Goal: Use online tool/utility: Utilize a website feature to perform a specific function

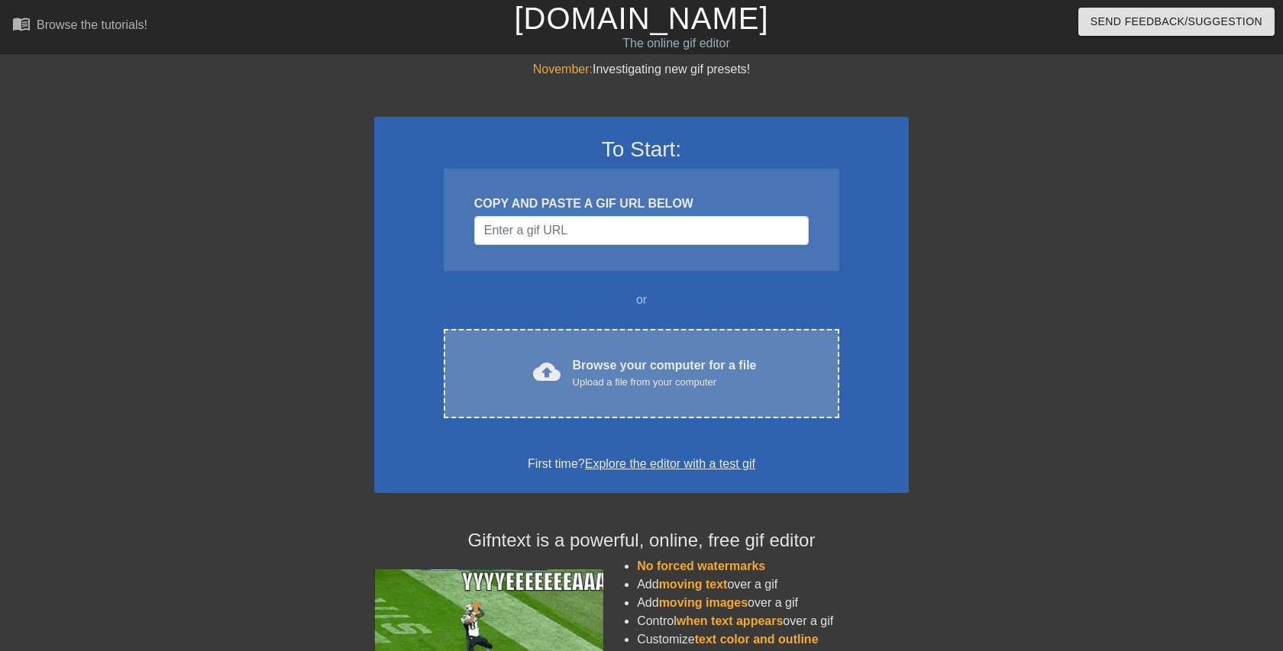
click at [665, 347] on div "cloud_upload Browse your computer for a file Upload a file from your computer C…" at bounding box center [642, 373] width 396 height 89
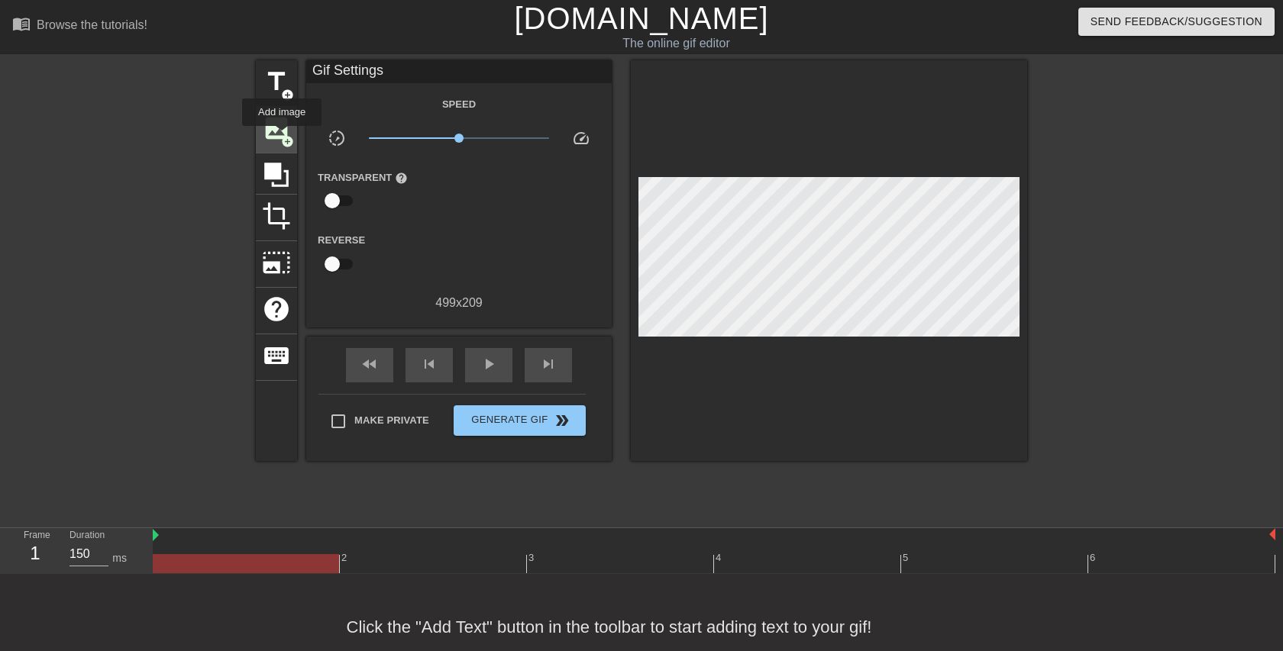
click at [283, 137] on span "add_circle" at bounding box center [287, 141] width 13 height 13
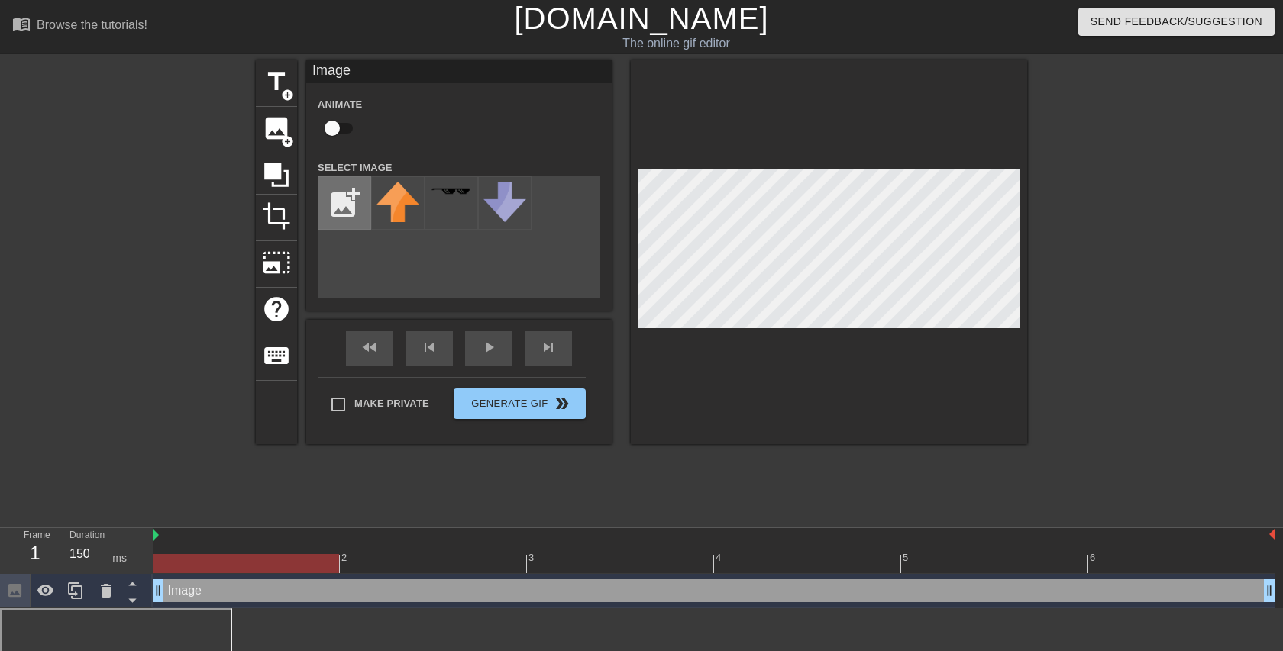
click at [347, 212] on input "file" at bounding box center [344, 203] width 52 height 52
type input "C:\fakepath\Screenshot [DATE] 3.01.12 PM.png"
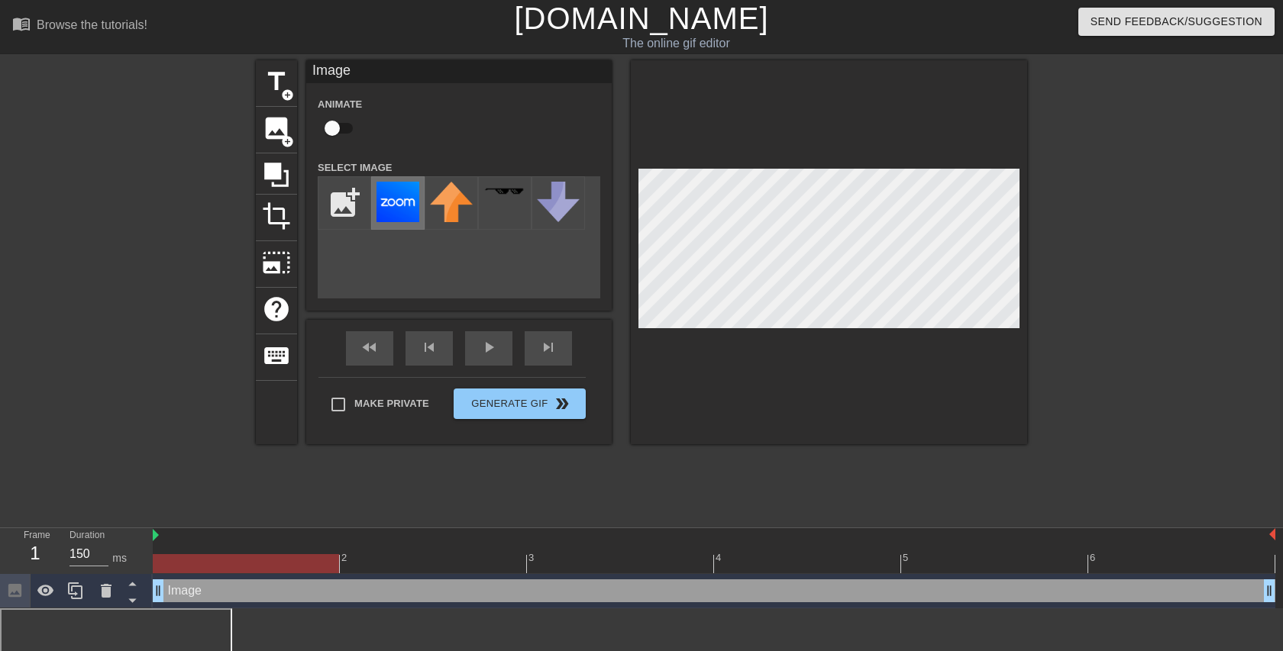
click at [389, 228] on div at bounding box center [397, 202] width 53 height 53
click at [1113, 245] on div at bounding box center [1159, 289] width 229 height 458
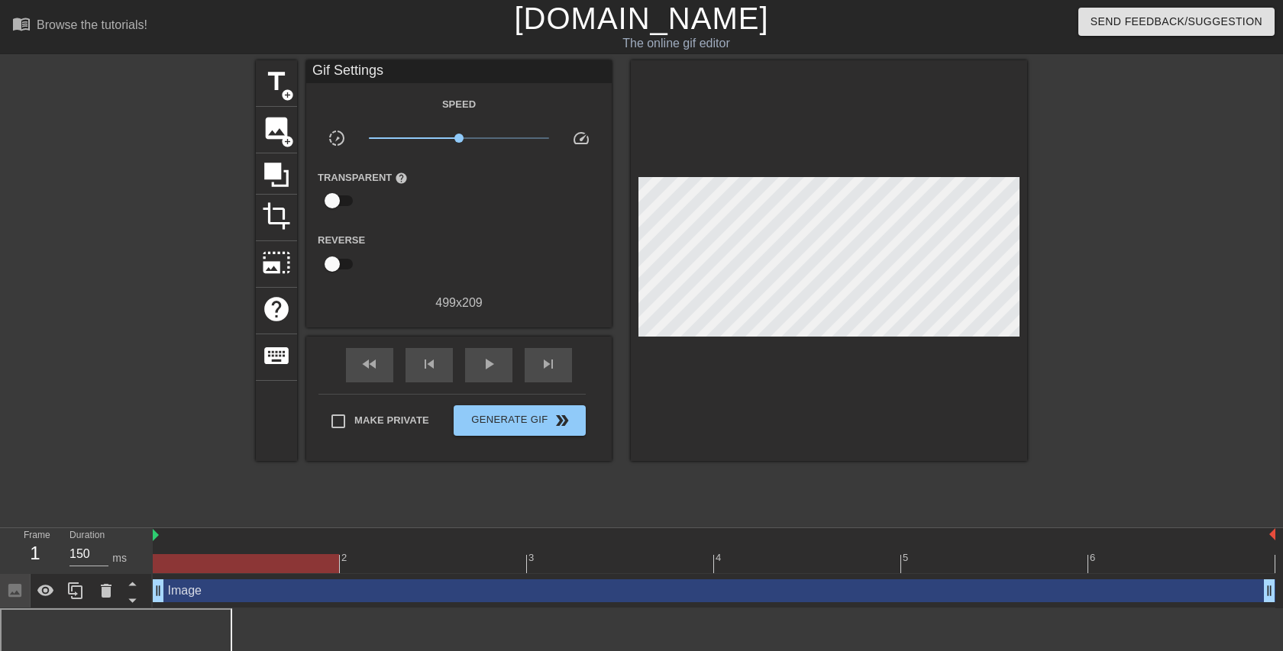
click at [430, 561] on div at bounding box center [714, 563] width 1123 height 19
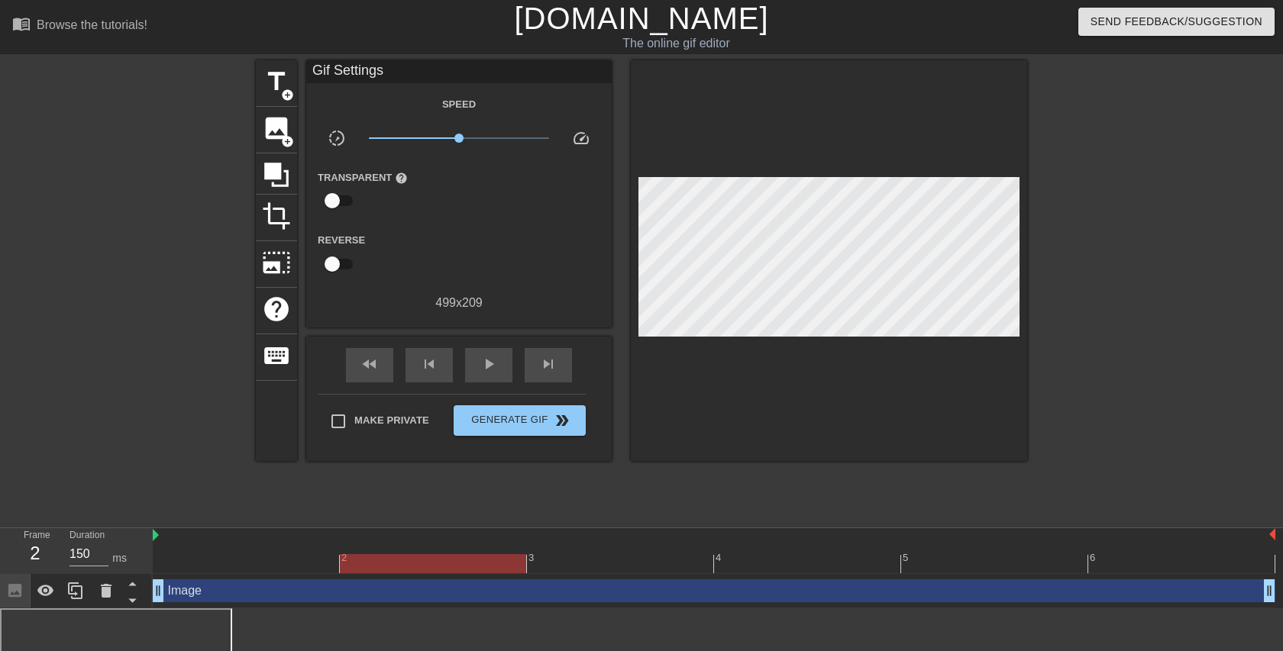
click at [265, 558] on div at bounding box center [714, 563] width 1123 height 19
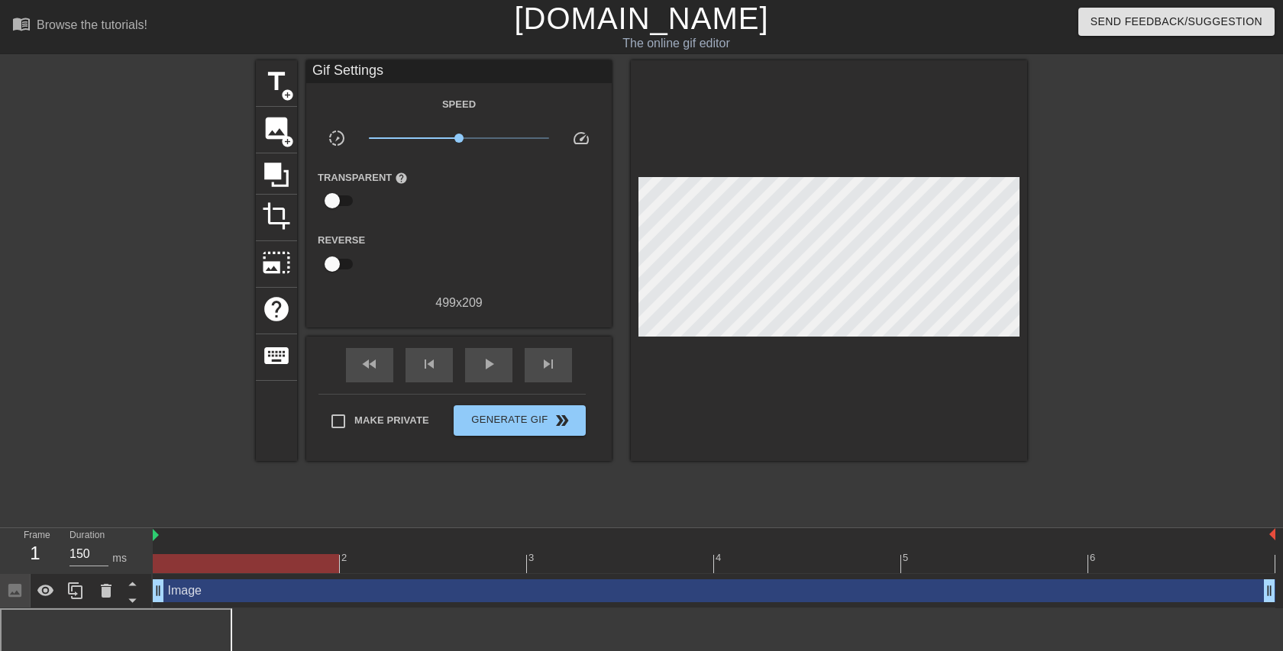
click at [418, 563] on div at bounding box center [714, 563] width 1123 height 19
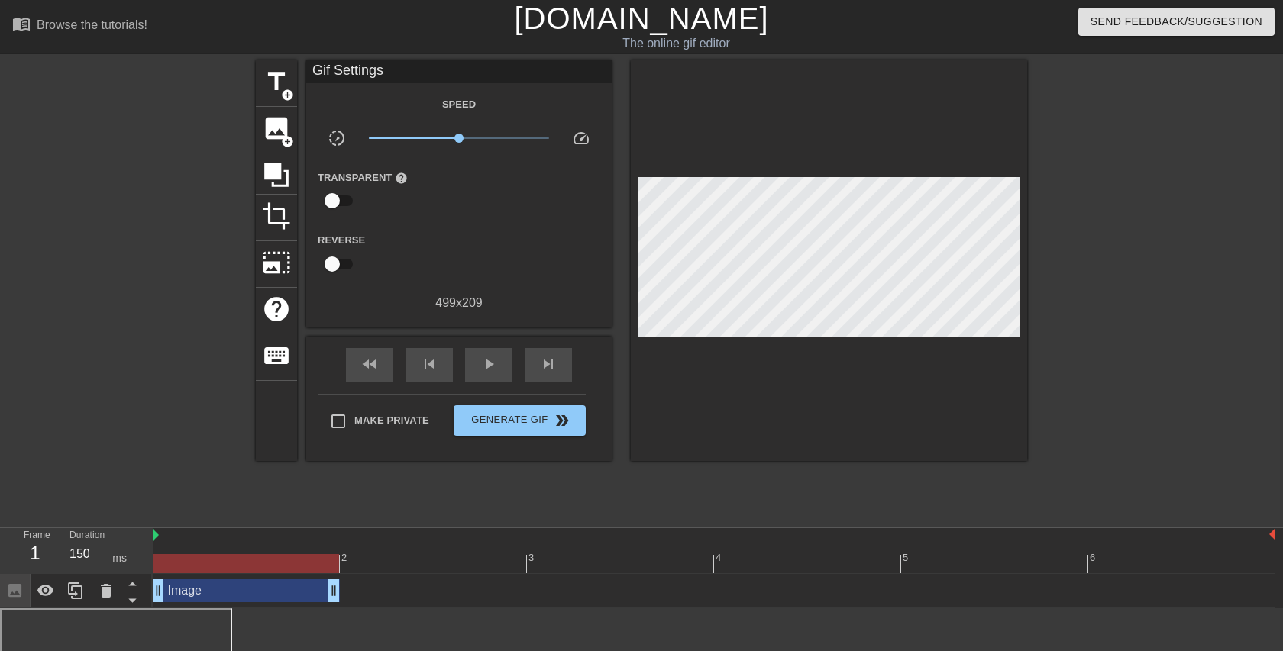
drag, startPoint x: 1272, startPoint y: 591, endPoint x: 363, endPoint y: 599, distance: 909.5
click at [362, 599] on div "Image drag_handle drag_handle" at bounding box center [714, 591] width 1123 height 23
click at [265, 596] on div "Image drag_handle drag_handle" at bounding box center [246, 591] width 187 height 23
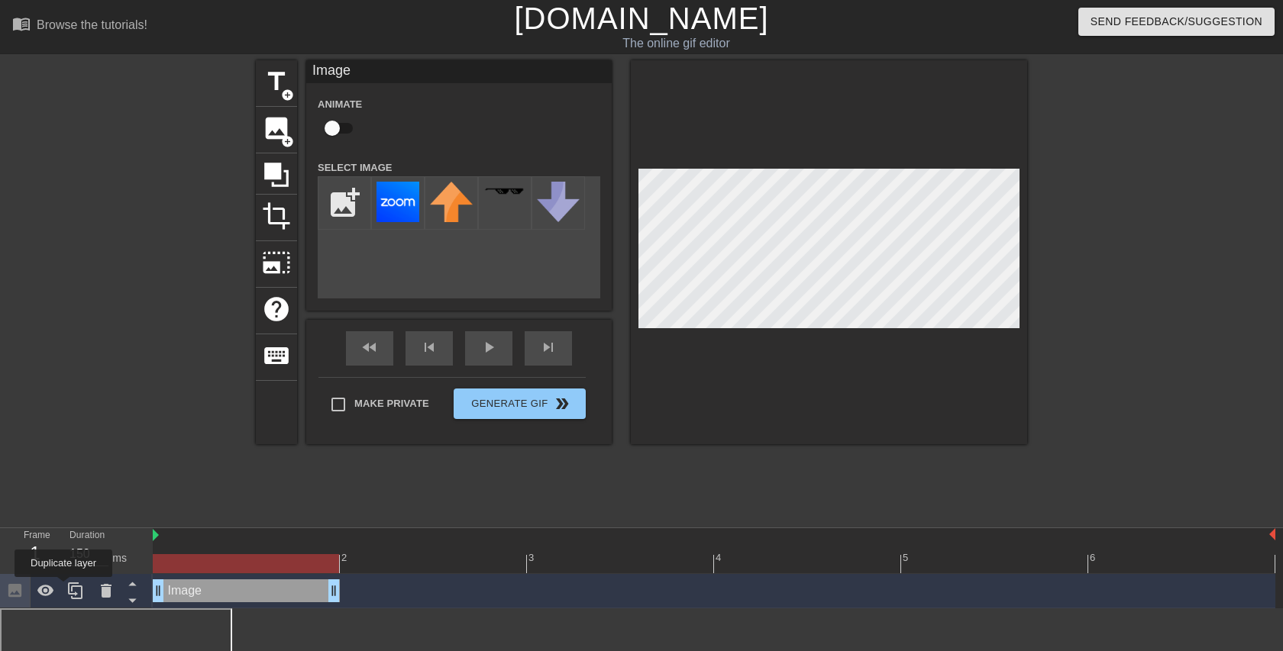
click at [65, 589] on div at bounding box center [75, 591] width 31 height 34
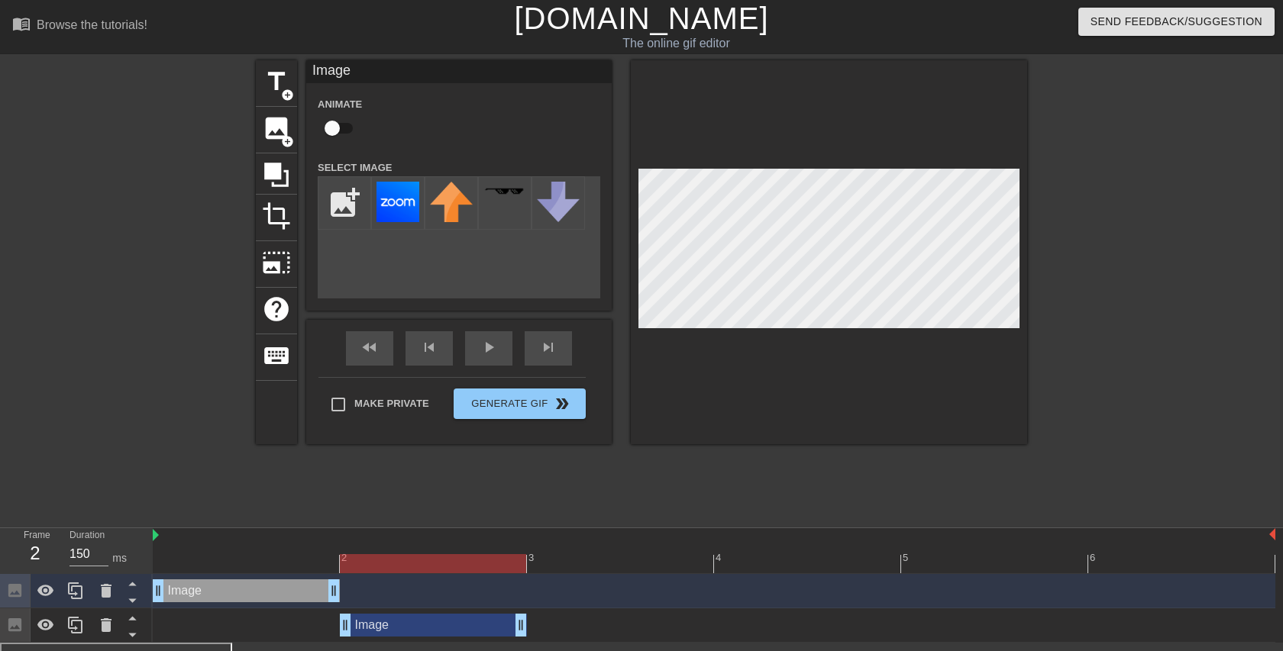
drag, startPoint x: 267, startPoint y: 625, endPoint x: 421, endPoint y: 632, distance: 154.4
click at [421, 632] on div "Image drag_handle drag_handle" at bounding box center [433, 625] width 187 height 23
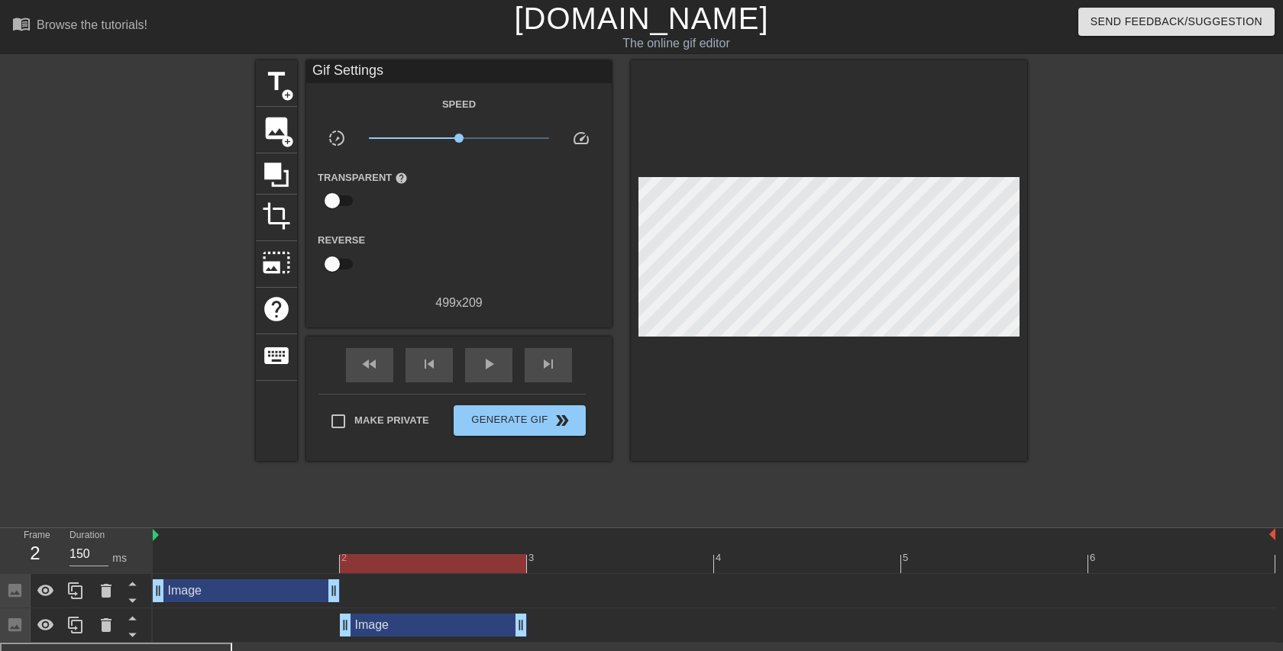
click at [646, 467] on div "title add_circle image add_circle crop photo_size_select_large help keyboard Gi…" at bounding box center [641, 289] width 771 height 458
click at [405, 562] on div at bounding box center [433, 563] width 186 height 19
click at [418, 542] on div at bounding box center [714, 535] width 1123 height 15
click at [418, 564] on div at bounding box center [433, 563] width 186 height 19
click at [277, 537] on div at bounding box center [714, 535] width 1123 height 15
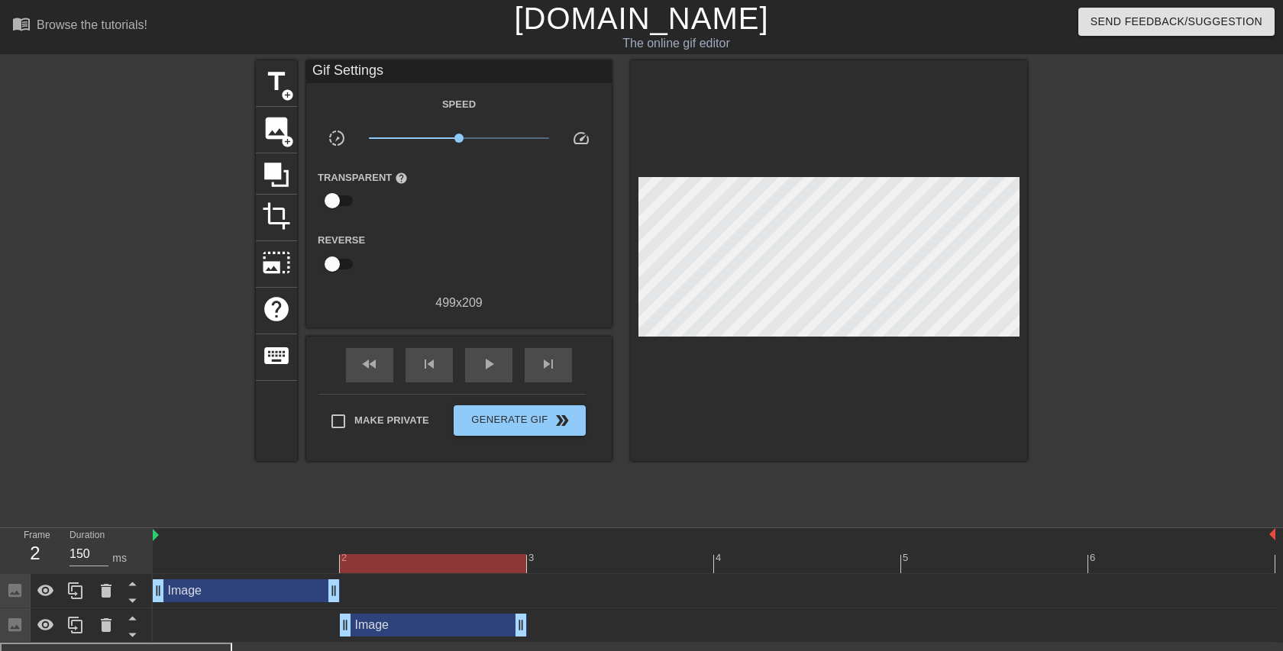
drag, startPoint x: 156, startPoint y: 530, endPoint x: 223, endPoint y: 538, distance: 67.6
click at [579, 561] on div at bounding box center [714, 563] width 1123 height 19
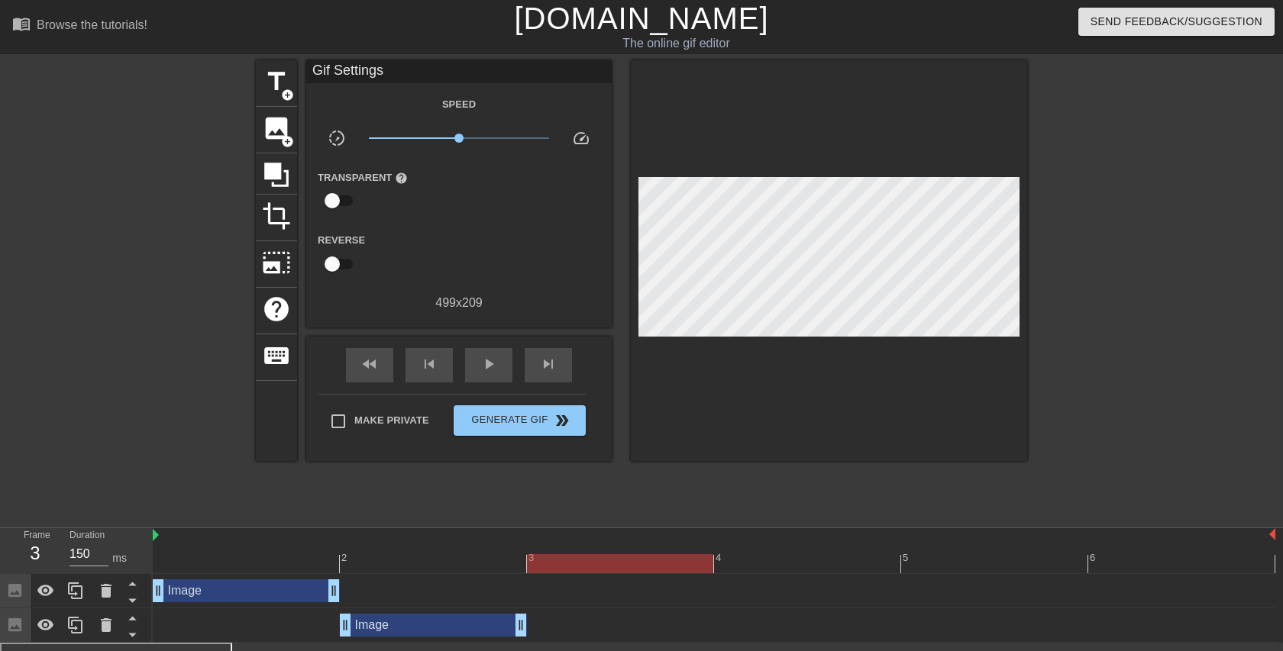
click at [463, 546] on div "2" at bounding box center [433, 553] width 187 height 19
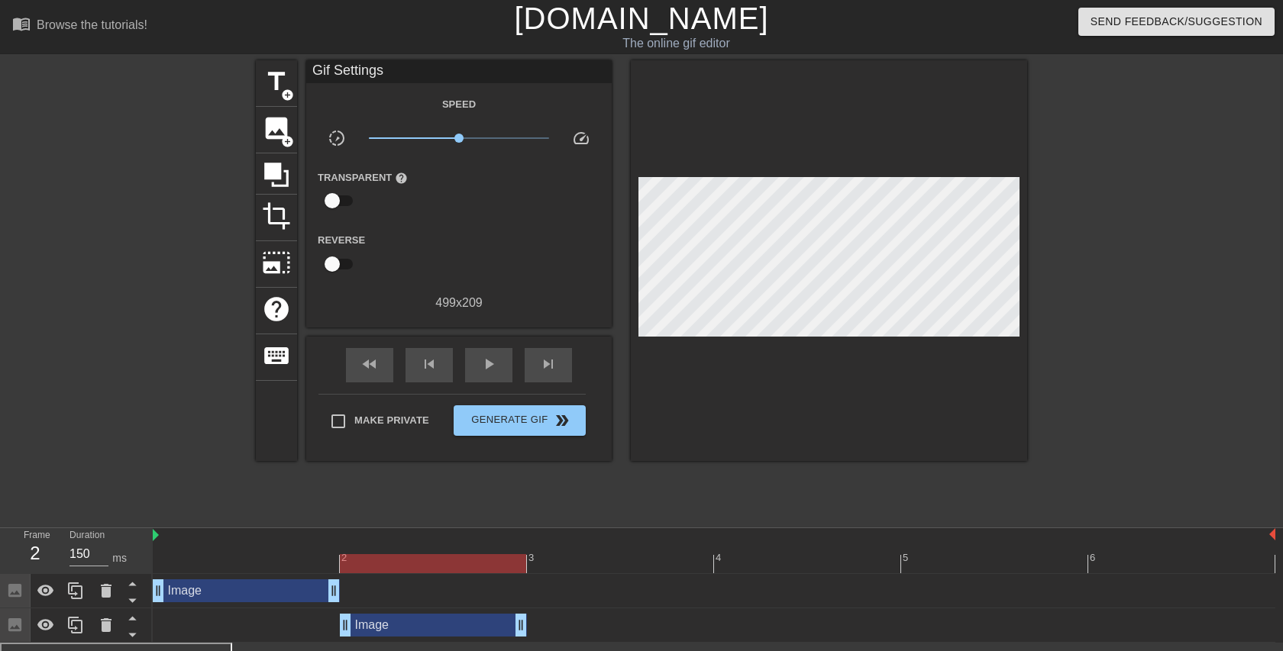
click at [566, 567] on div at bounding box center [714, 563] width 1123 height 19
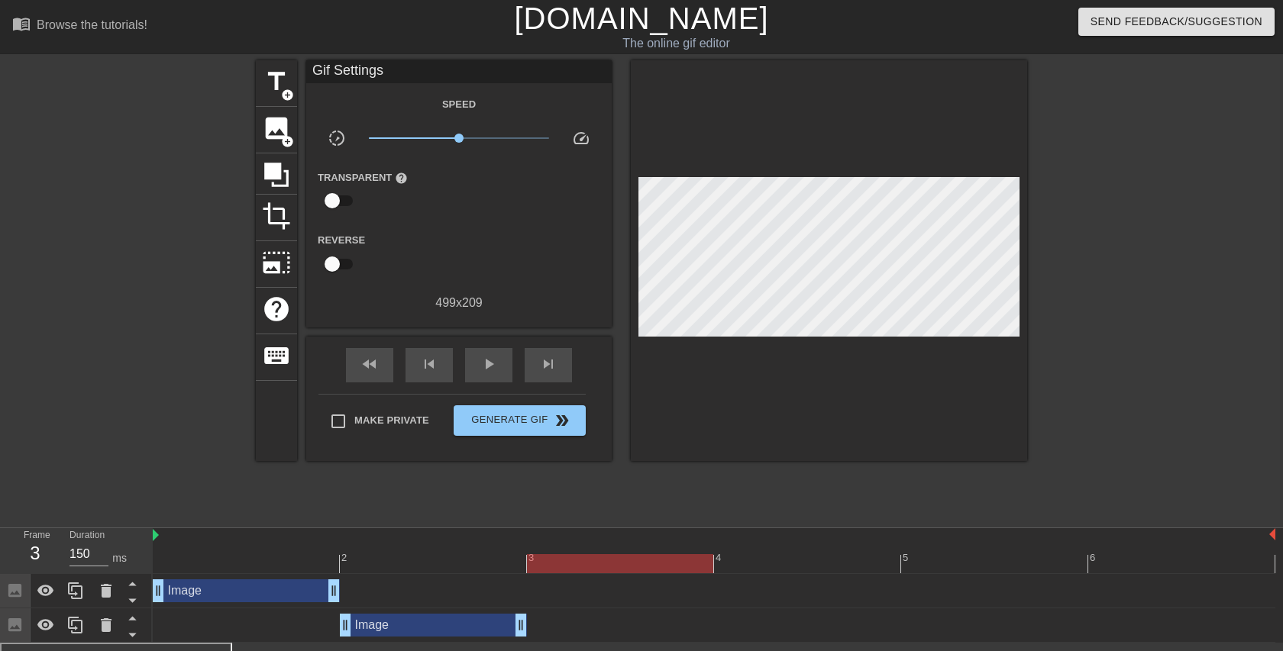
click at [451, 564] on div at bounding box center [714, 563] width 1123 height 19
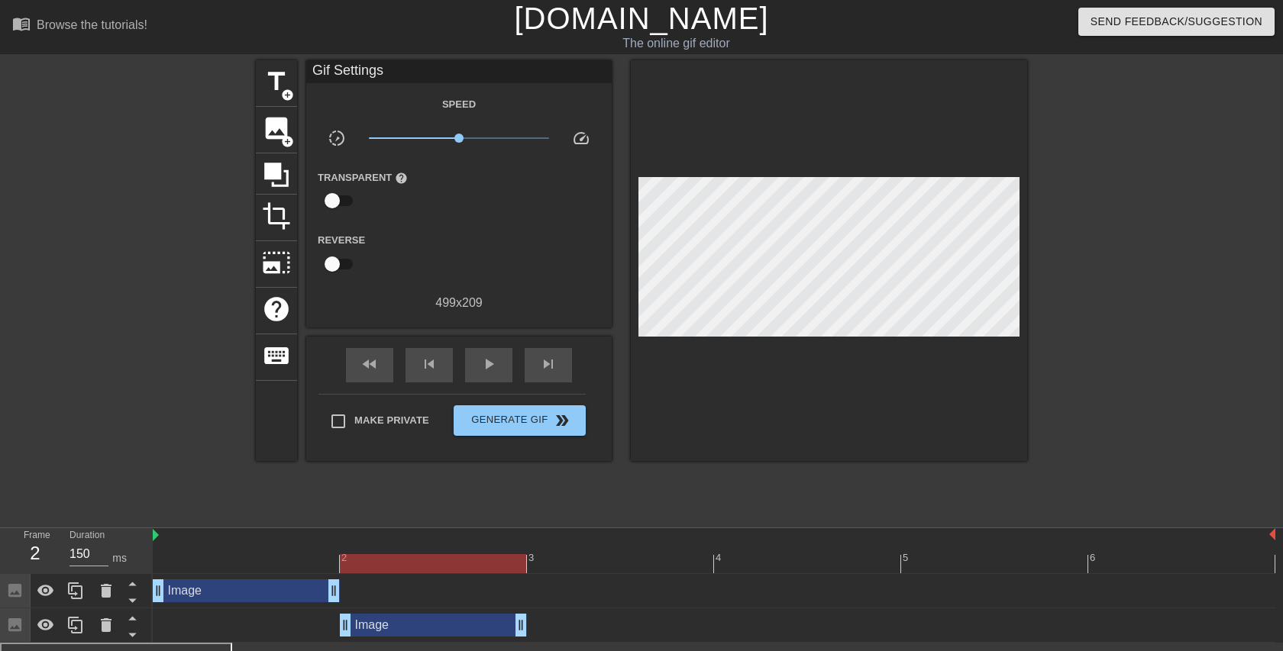
click at [283, 549] on div at bounding box center [246, 553] width 187 height 19
click at [407, 566] on div at bounding box center [714, 563] width 1123 height 19
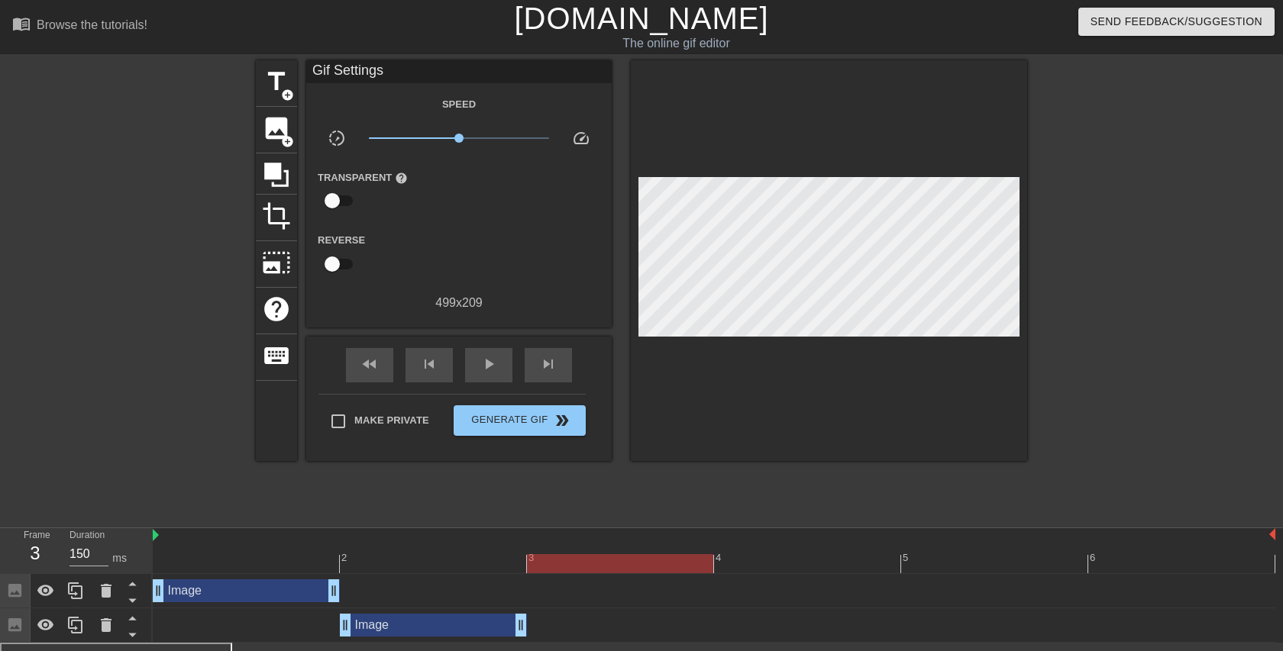
click at [567, 573] on div at bounding box center [714, 563] width 1123 height 19
click at [69, 625] on icon at bounding box center [75, 625] width 15 height 17
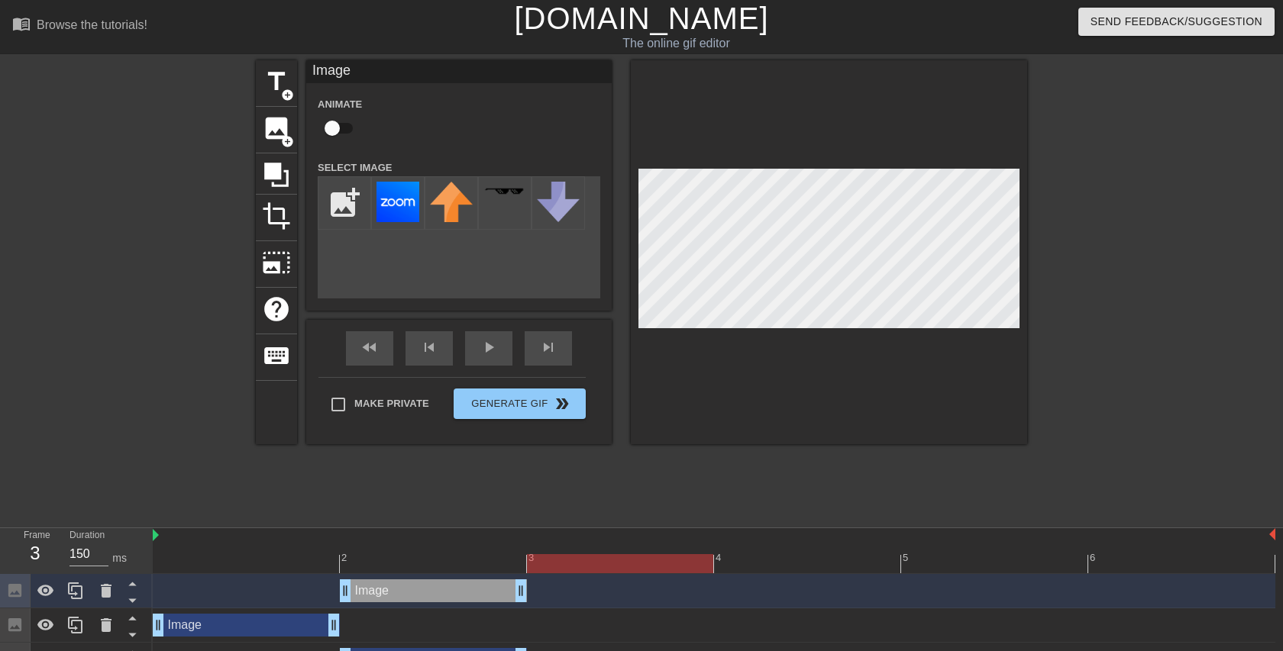
scroll to position [28, 0]
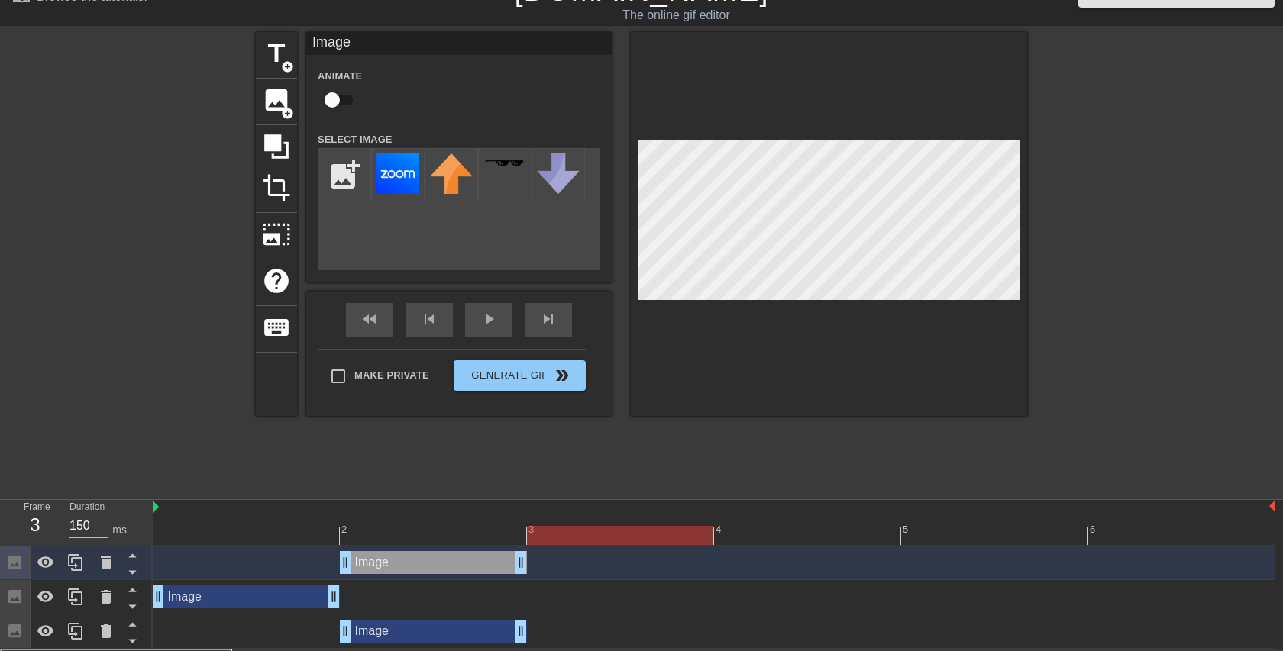
drag, startPoint x: 8, startPoint y: 566, endPoint x: 6, endPoint y: 628, distance: 61.9
click at [6, 628] on div at bounding box center [76, 597] width 153 height 103
click at [132, 573] on icon at bounding box center [132, 573] width 8 height 4
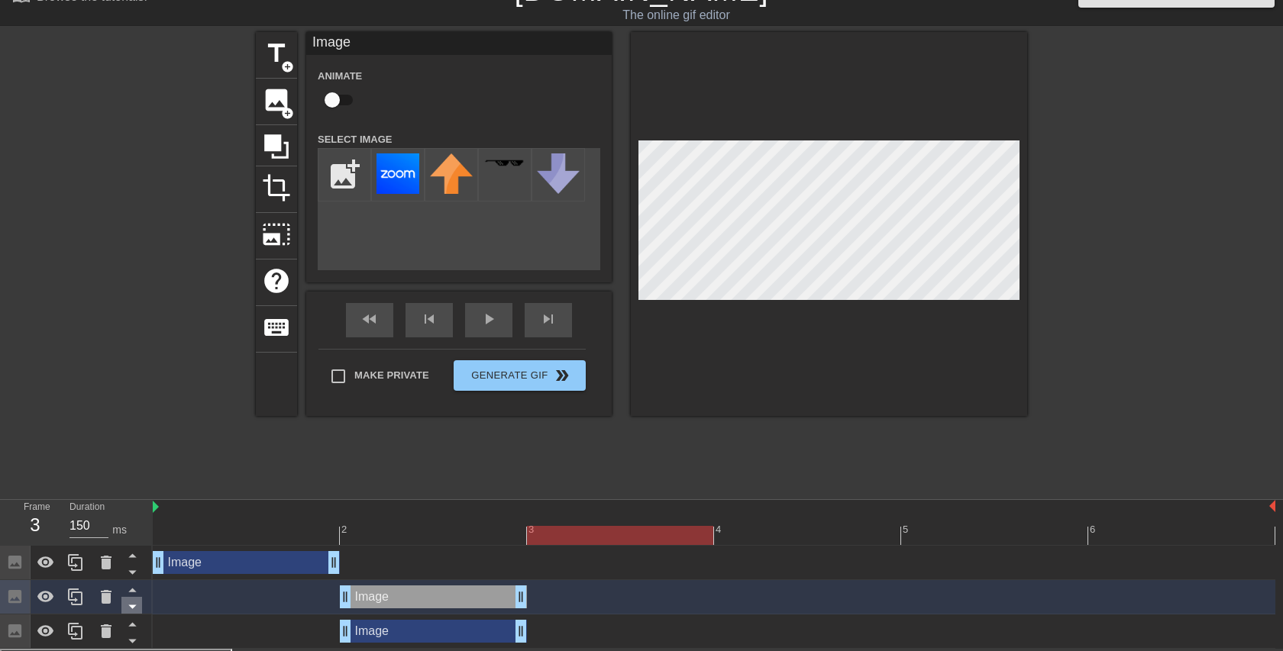
click at [130, 574] on icon at bounding box center [132, 572] width 19 height 19
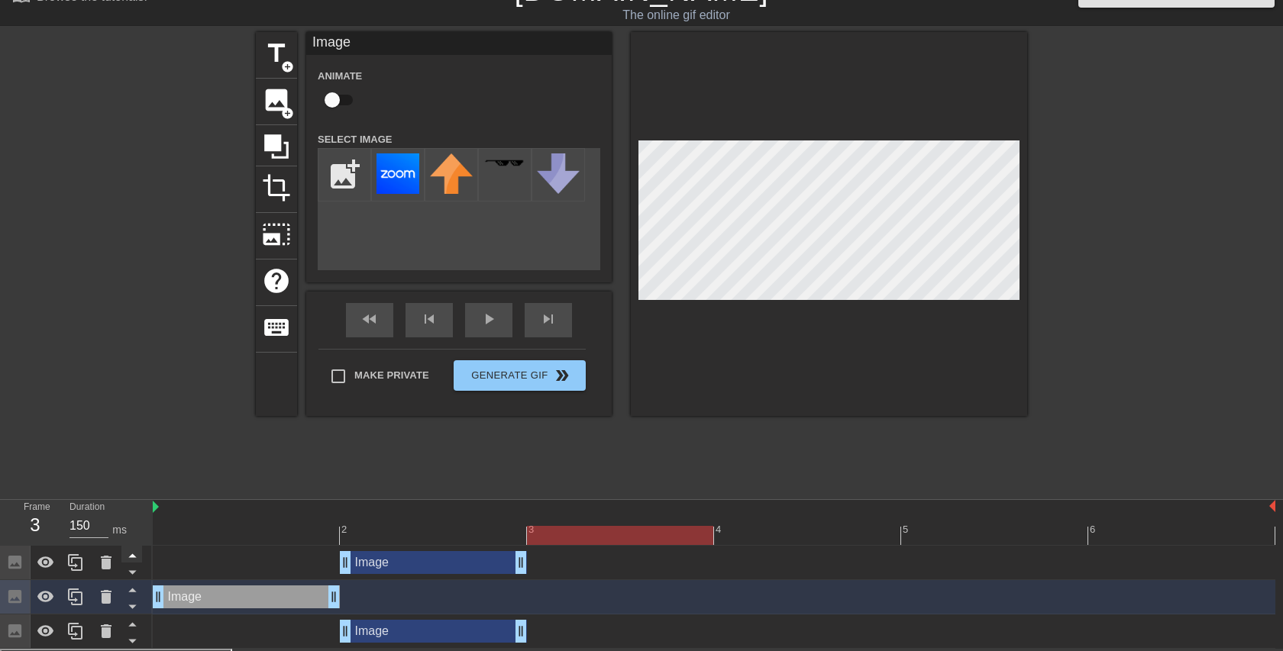
click at [130, 557] on icon at bounding box center [132, 556] width 8 height 4
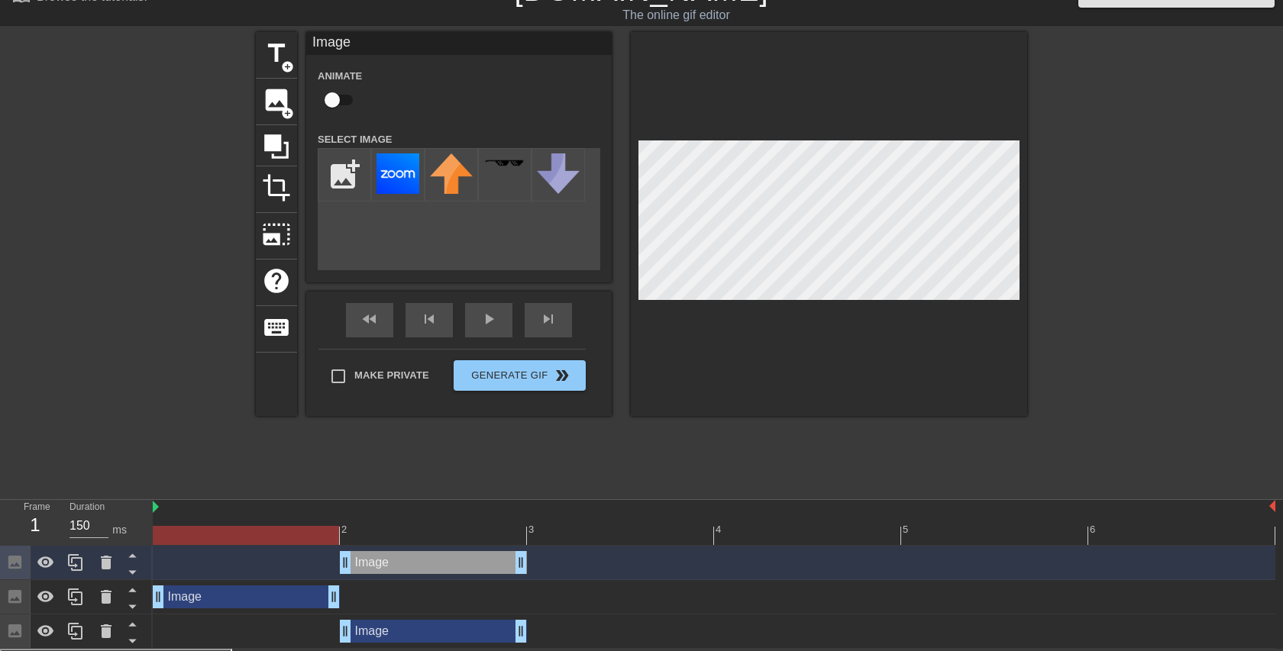
click at [196, 533] on div at bounding box center [714, 535] width 1123 height 19
click at [167, 421] on div at bounding box center [122, 261] width 229 height 458
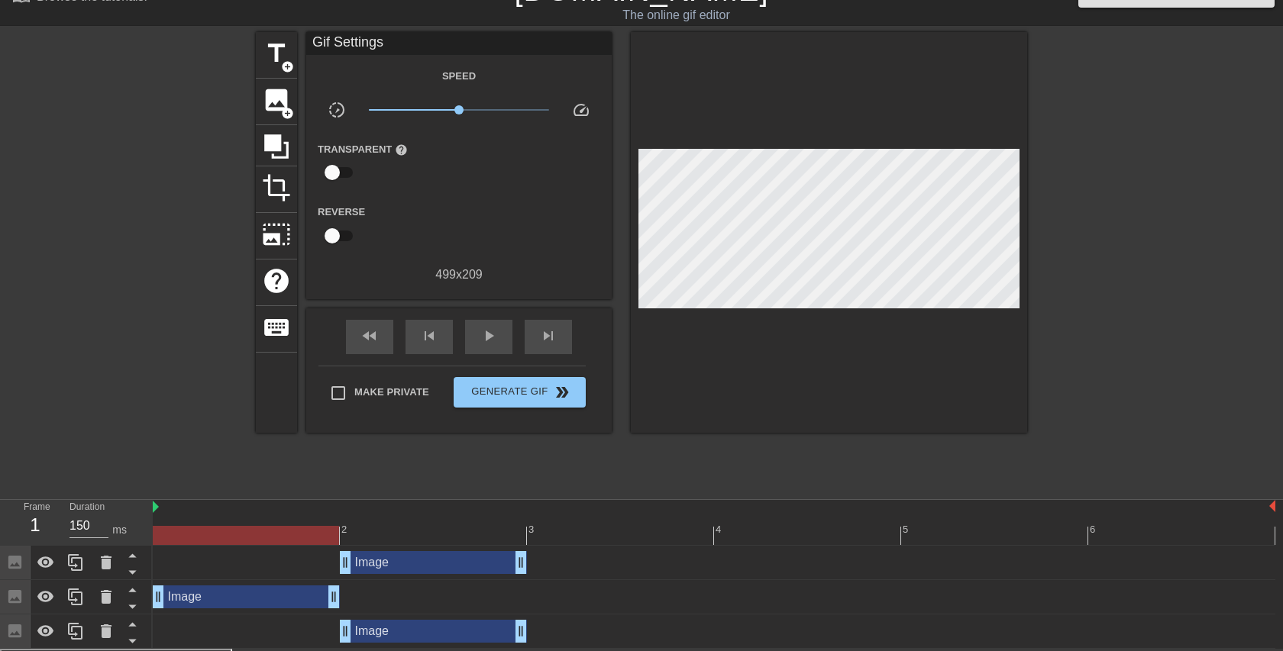
click at [396, 526] on div at bounding box center [714, 535] width 1123 height 19
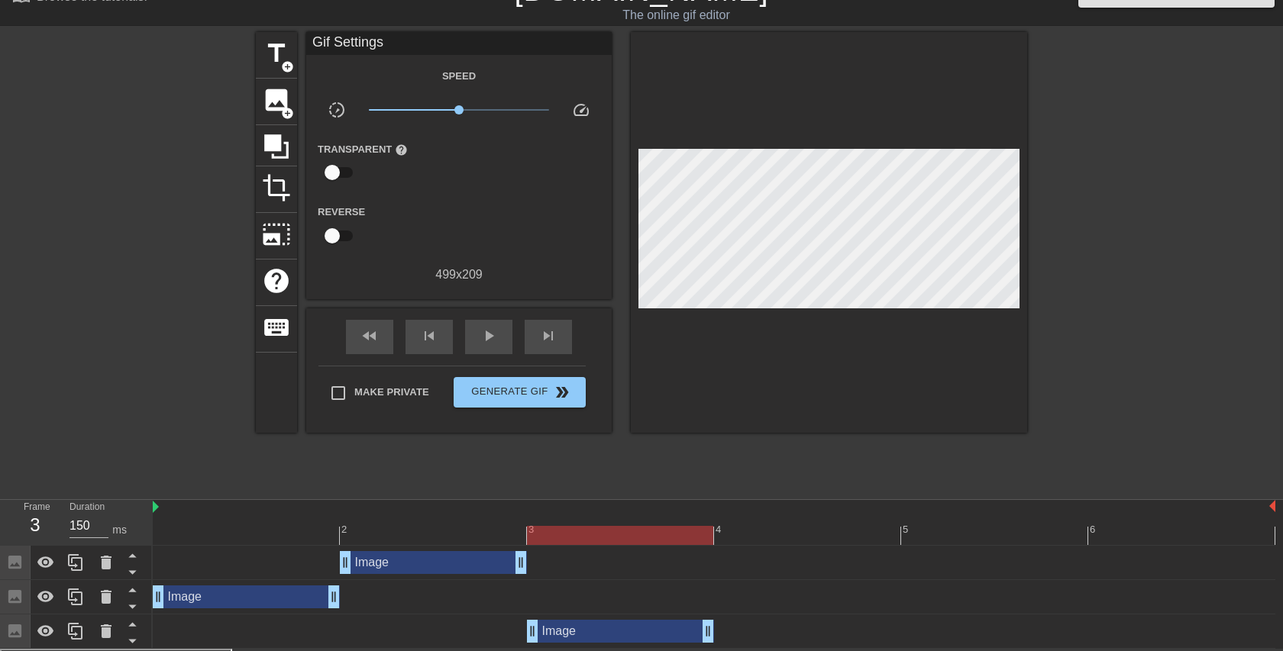
drag, startPoint x: 376, startPoint y: 631, endPoint x: 640, endPoint y: 632, distance: 264.2
click at [640, 632] on div "Image drag_handle drag_handle" at bounding box center [620, 631] width 187 height 23
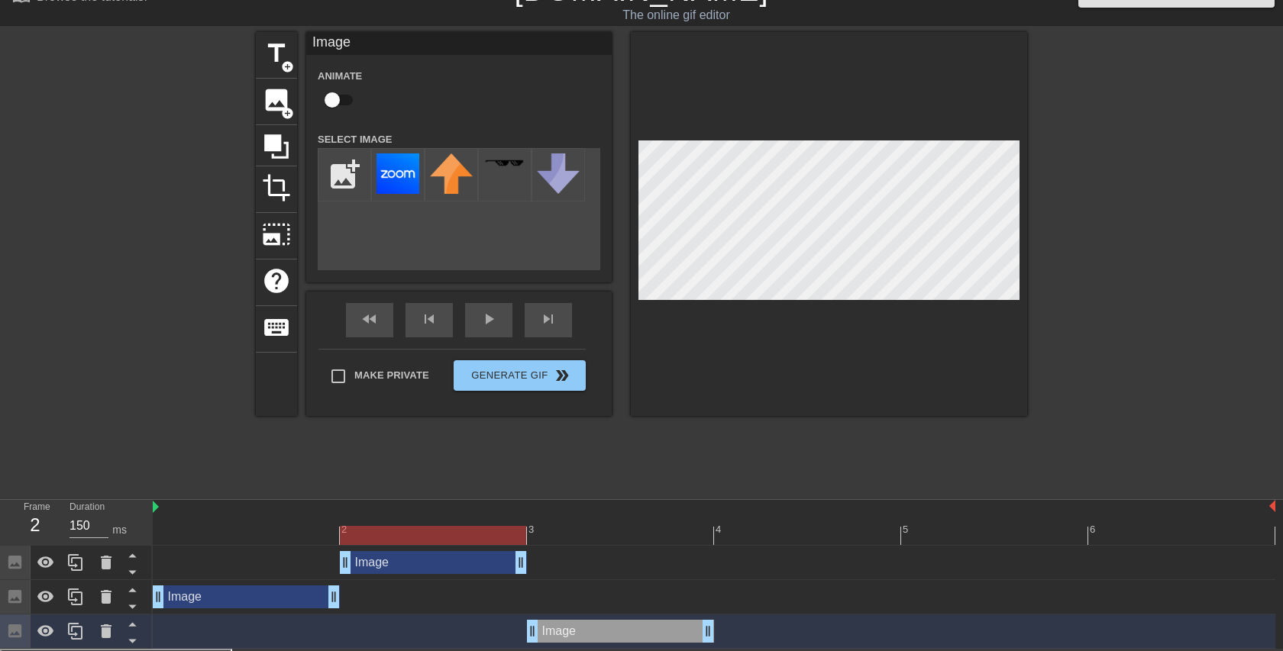
click at [415, 519] on div "2" at bounding box center [433, 524] width 187 height 19
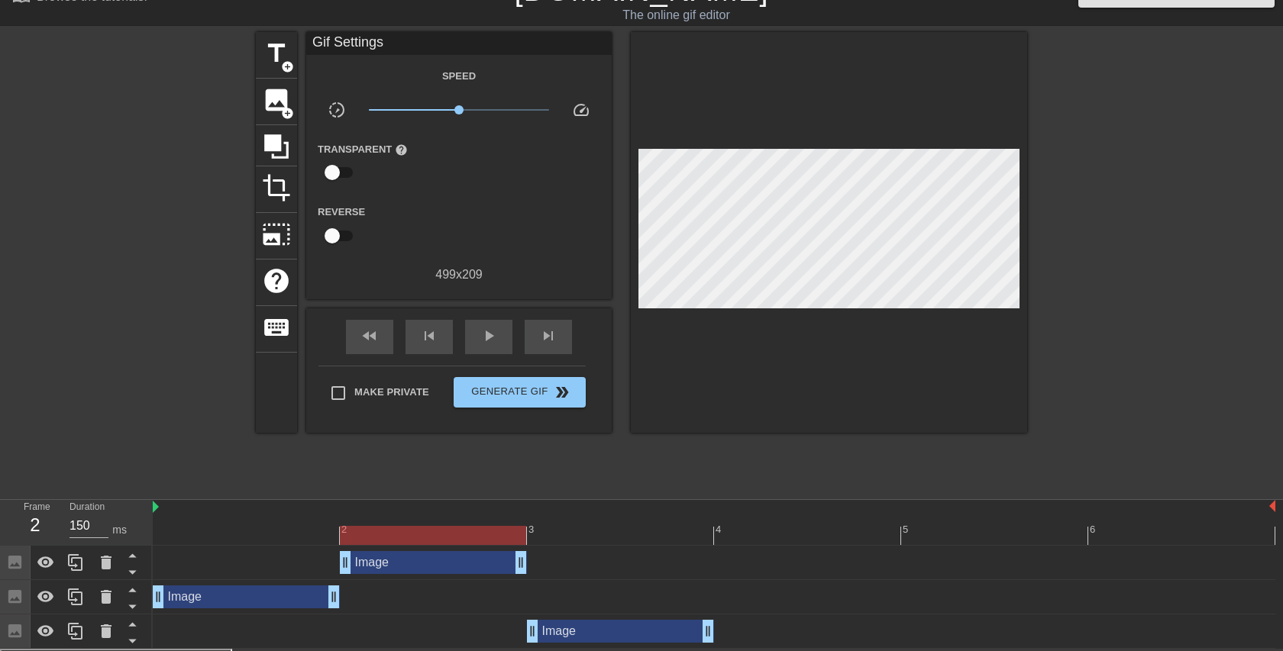
click at [680, 340] on div at bounding box center [829, 232] width 396 height 401
click at [235, 531] on div at bounding box center [714, 535] width 1123 height 19
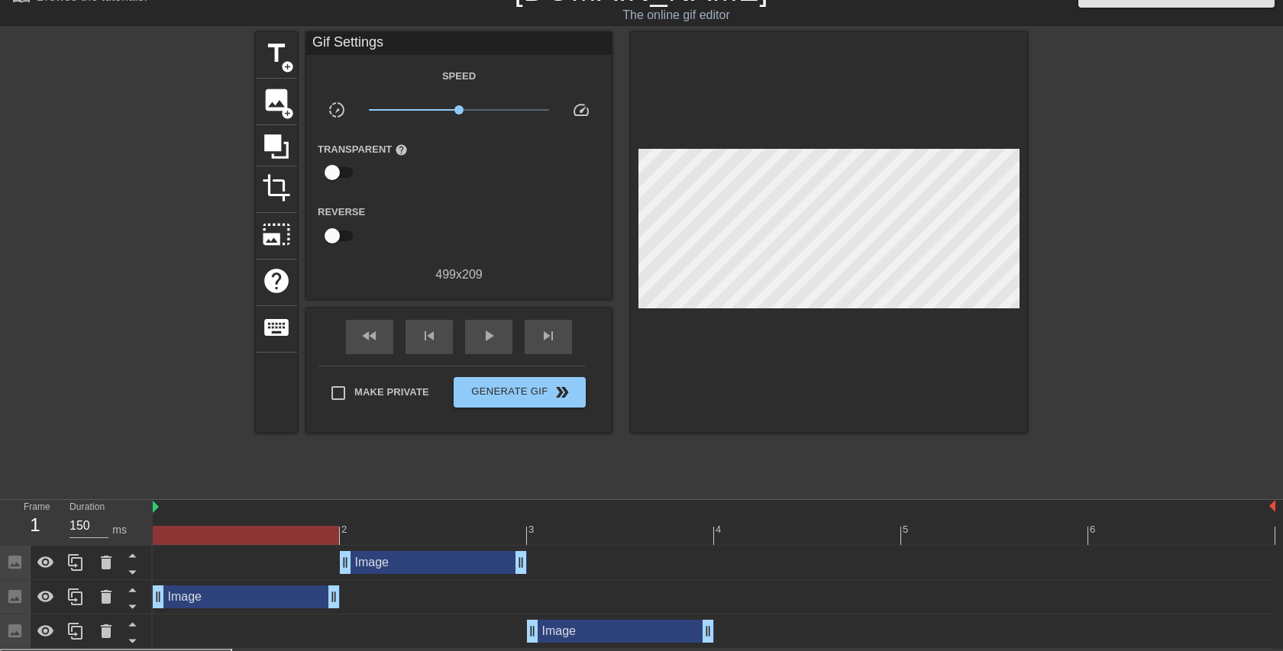
click at [376, 525] on div "2" at bounding box center [433, 524] width 187 height 19
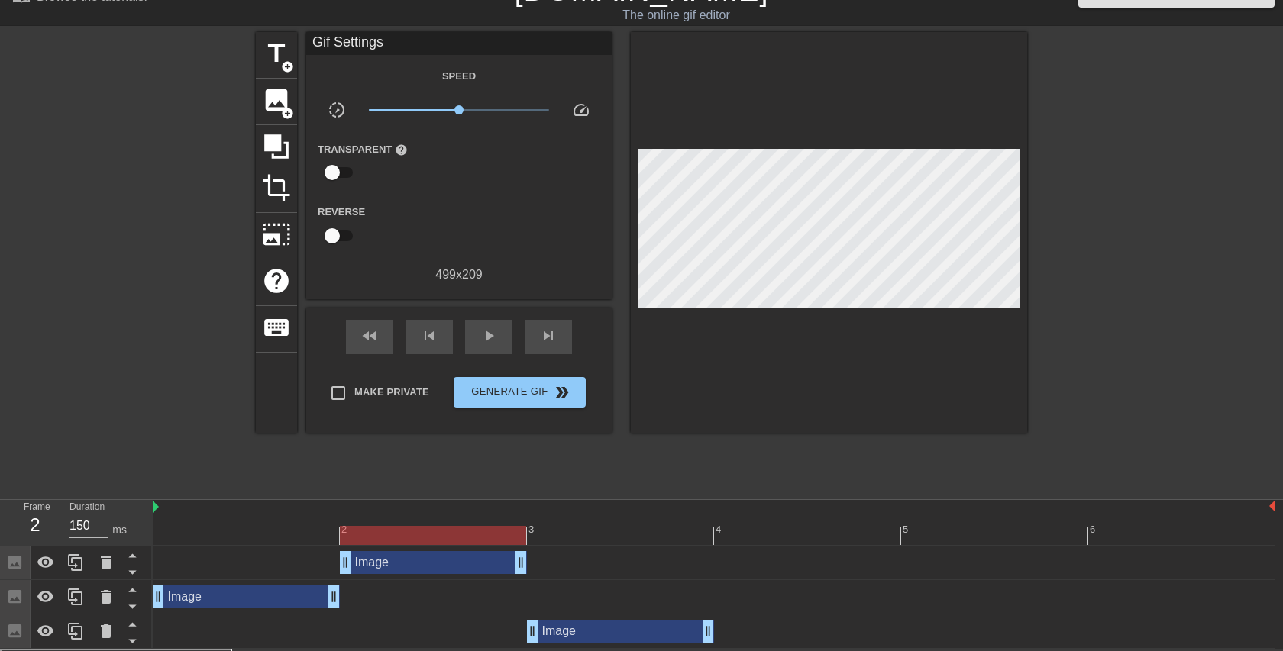
click at [603, 532] on div at bounding box center [714, 535] width 1123 height 19
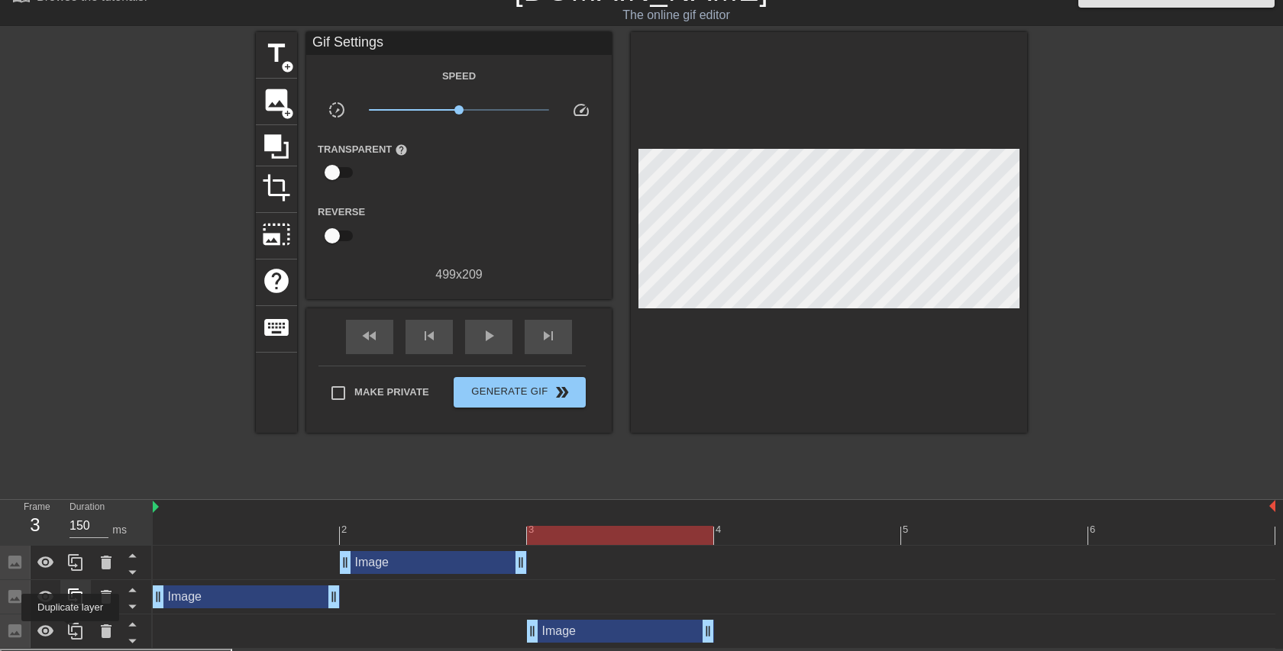
click at [72, 632] on icon at bounding box center [75, 631] width 18 height 18
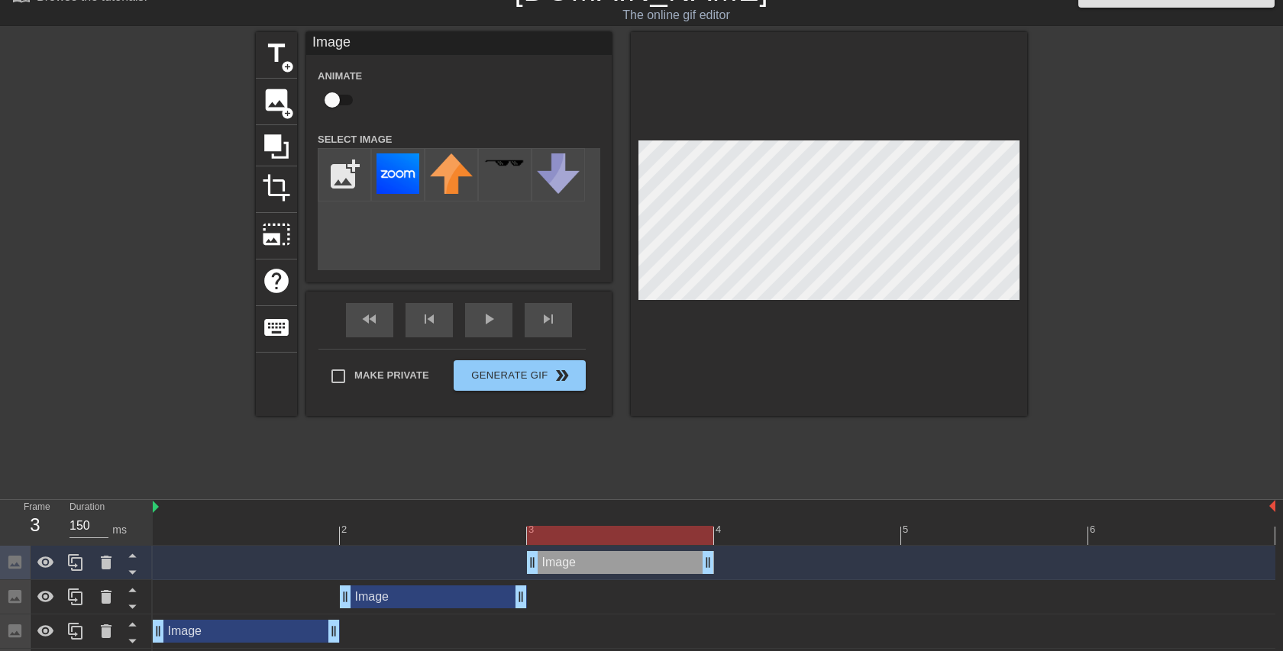
scroll to position [63, 0]
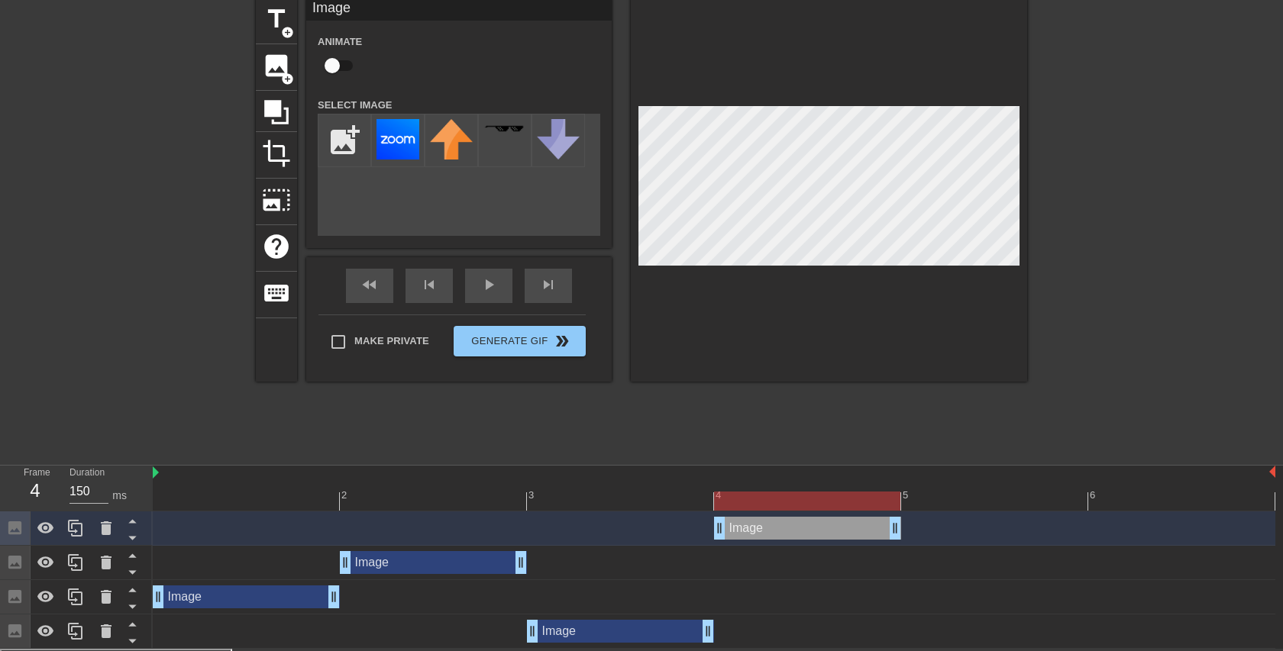
drag, startPoint x: 677, startPoint y: 525, endPoint x: 811, endPoint y: 527, distance: 134.4
click at [812, 527] on div "Image drag_handle drag_handle" at bounding box center [807, 528] width 187 height 23
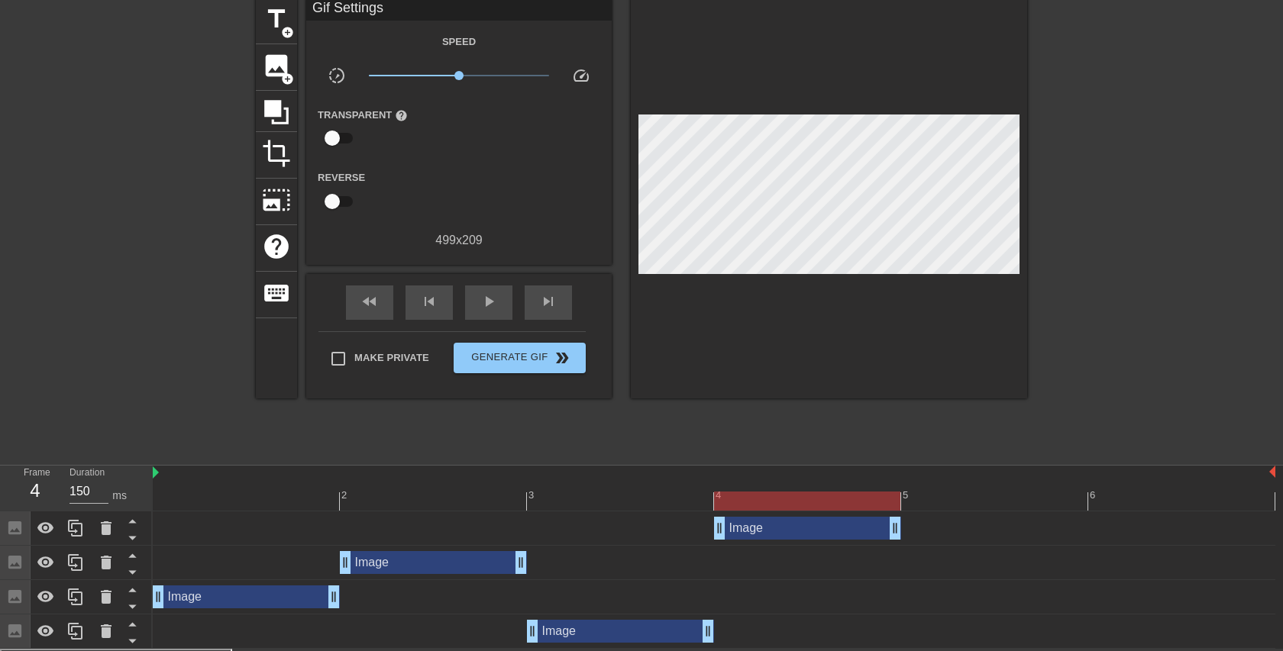
click at [771, 436] on div "title add_circle image add_circle crop photo_size_select_large help keyboard Gi…" at bounding box center [641, 227] width 771 height 458
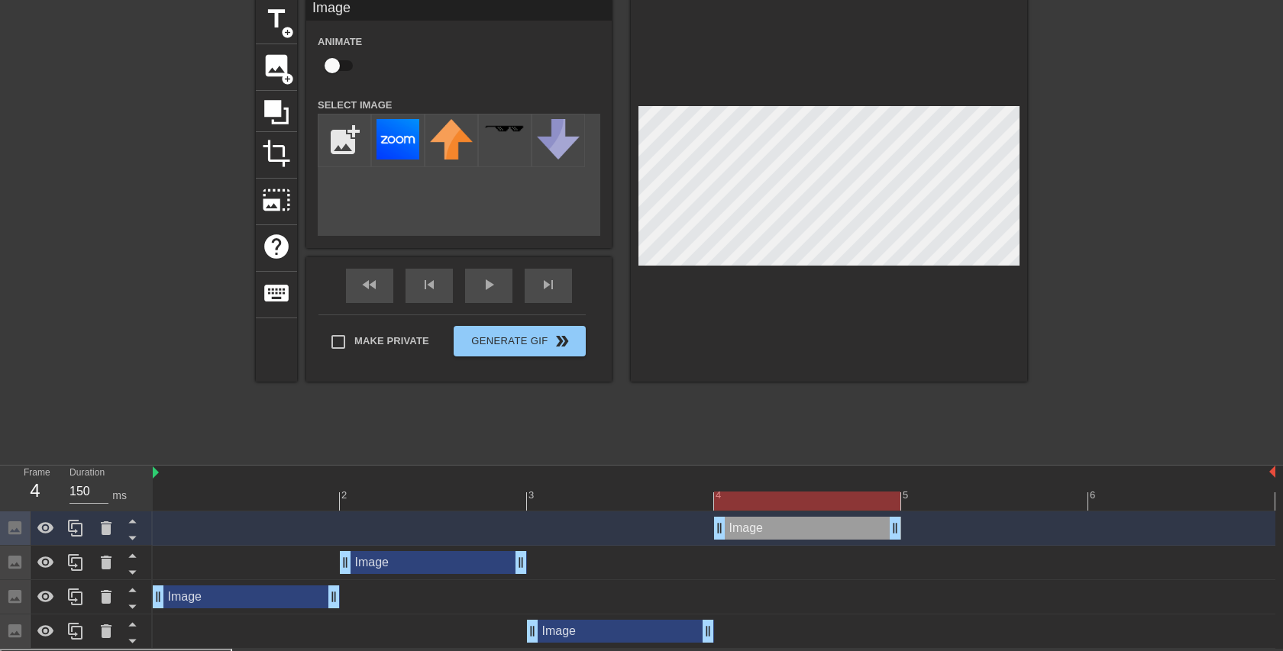
click at [871, 305] on div at bounding box center [829, 190] width 396 height 384
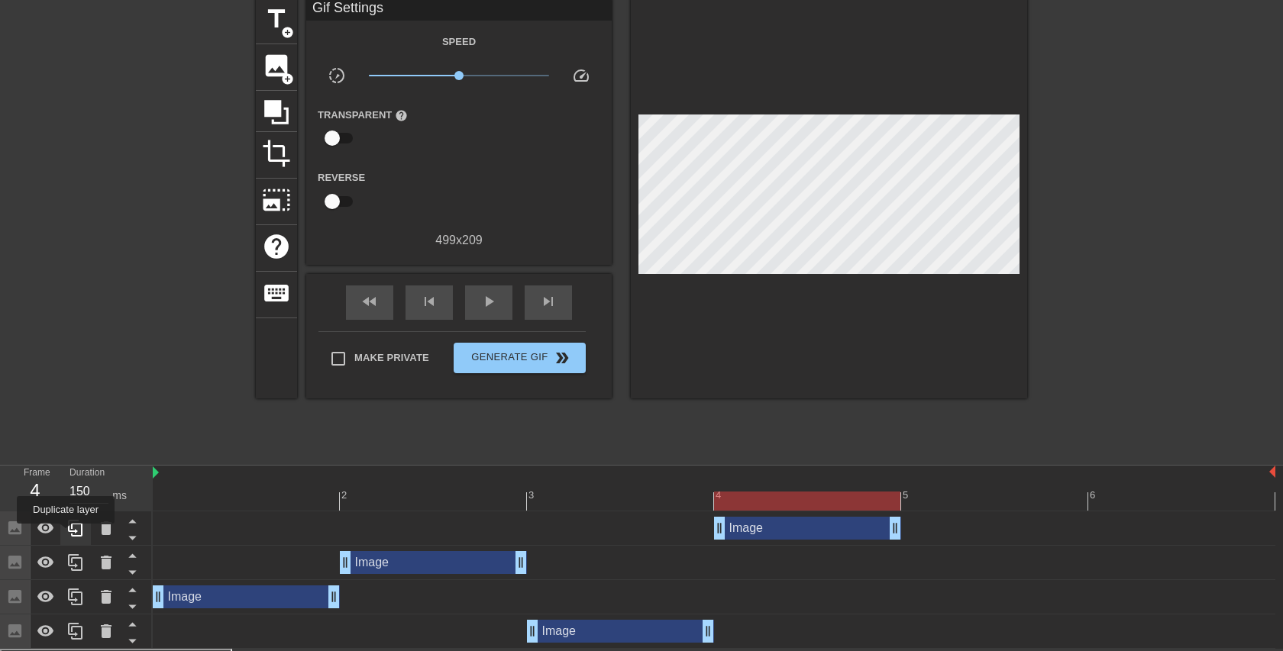
click at [66, 534] on icon at bounding box center [75, 528] width 18 height 18
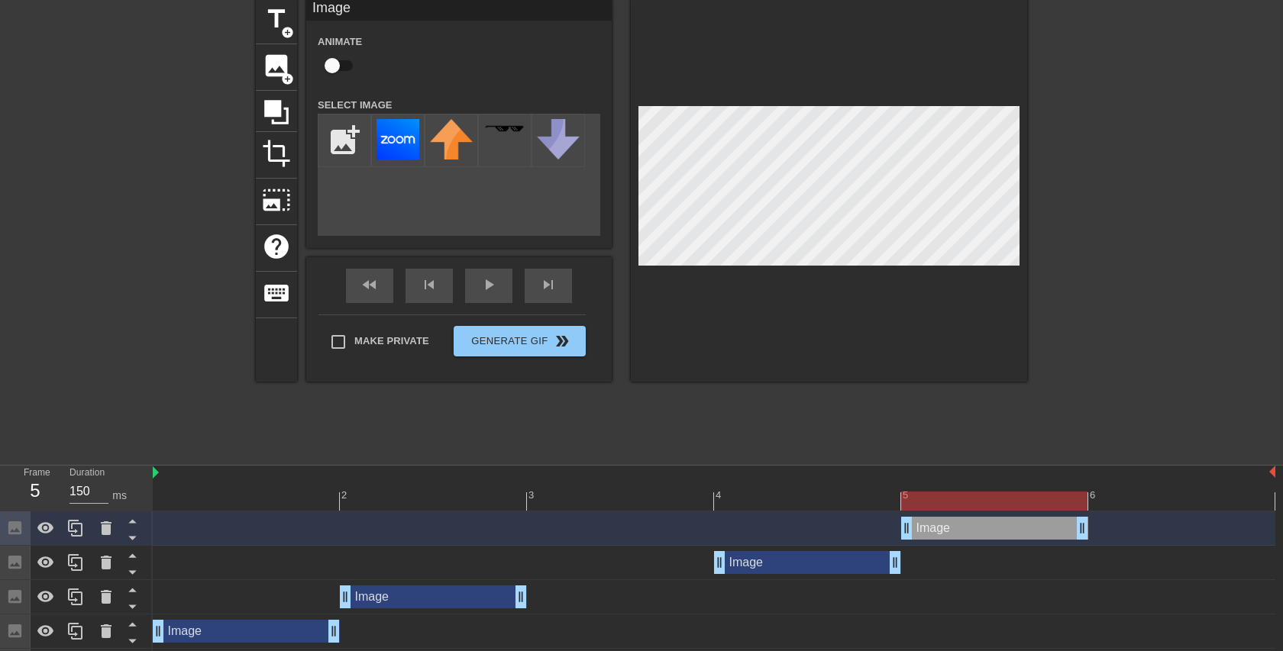
drag, startPoint x: 779, startPoint y: 525, endPoint x: 956, endPoint y: 523, distance: 177.2
click at [956, 523] on div "Image drag_handle drag_handle" at bounding box center [994, 528] width 187 height 23
click at [979, 499] on div at bounding box center [994, 501] width 186 height 19
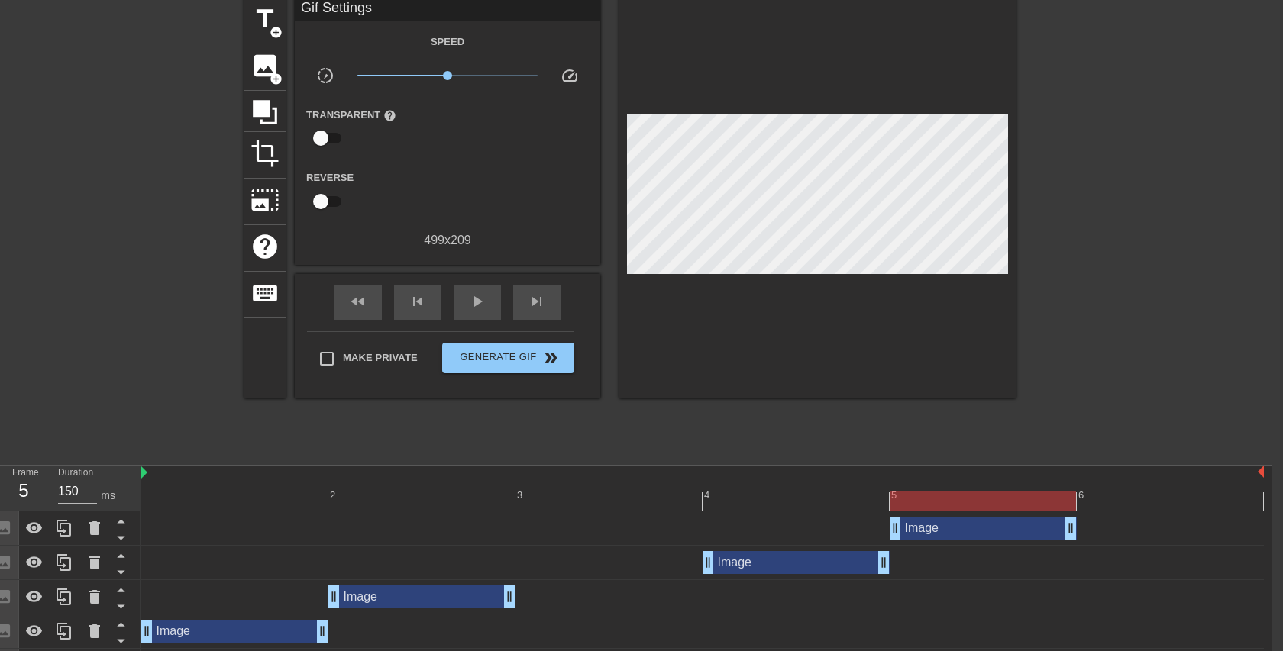
scroll to position [63, 10]
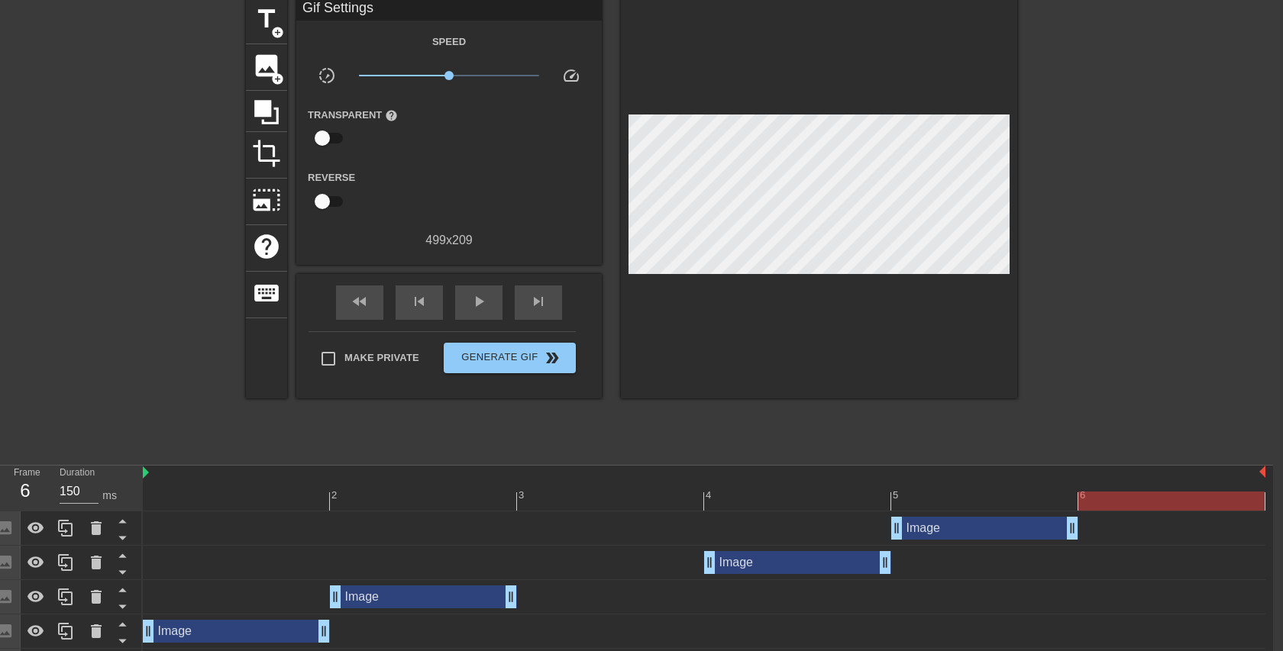
click at [1150, 495] on div at bounding box center [704, 501] width 1123 height 19
click at [1005, 533] on div "Image drag_handle drag_handle" at bounding box center [984, 528] width 187 height 23
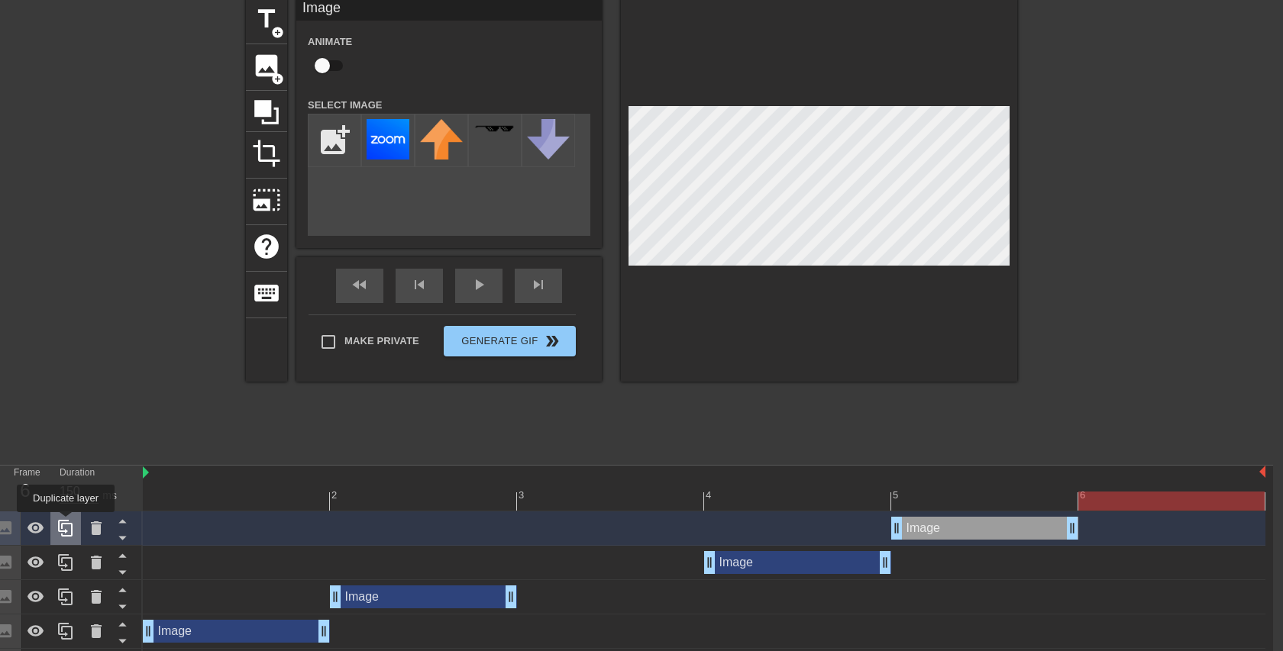
click at [67, 523] on icon at bounding box center [65, 528] width 15 height 17
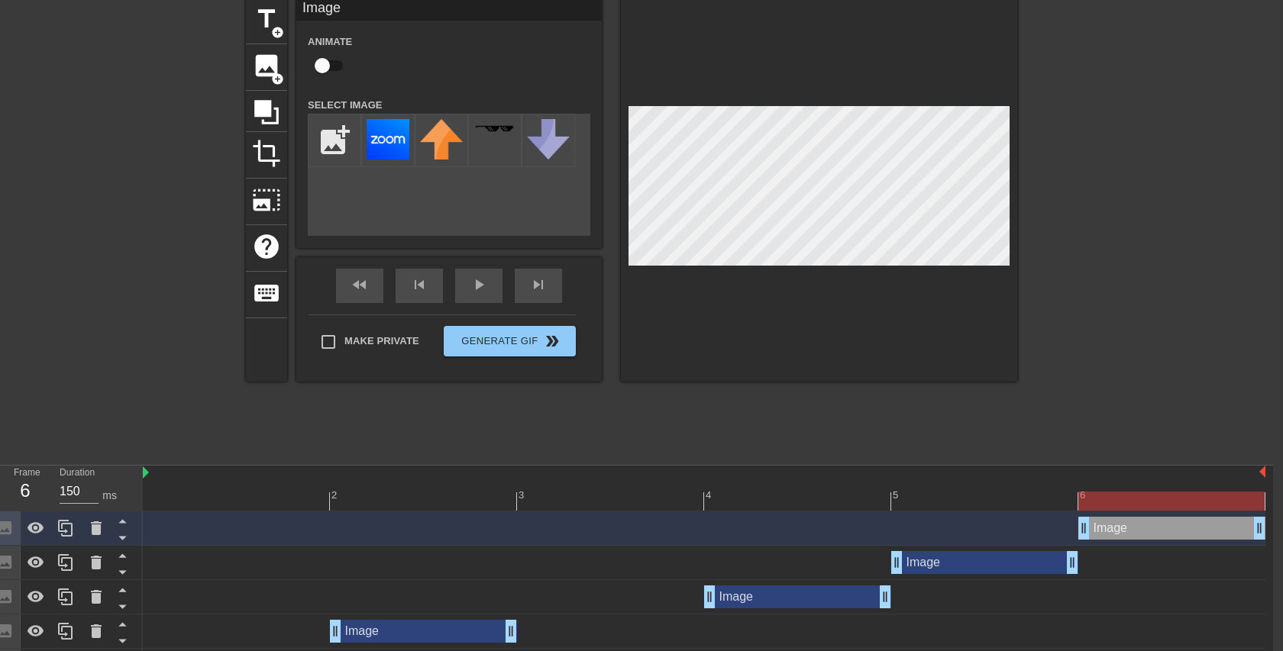
drag, startPoint x: 959, startPoint y: 531, endPoint x: 1132, endPoint y: 531, distance: 173.3
click at [1132, 531] on div "Image drag_handle drag_handle" at bounding box center [1171, 528] width 187 height 23
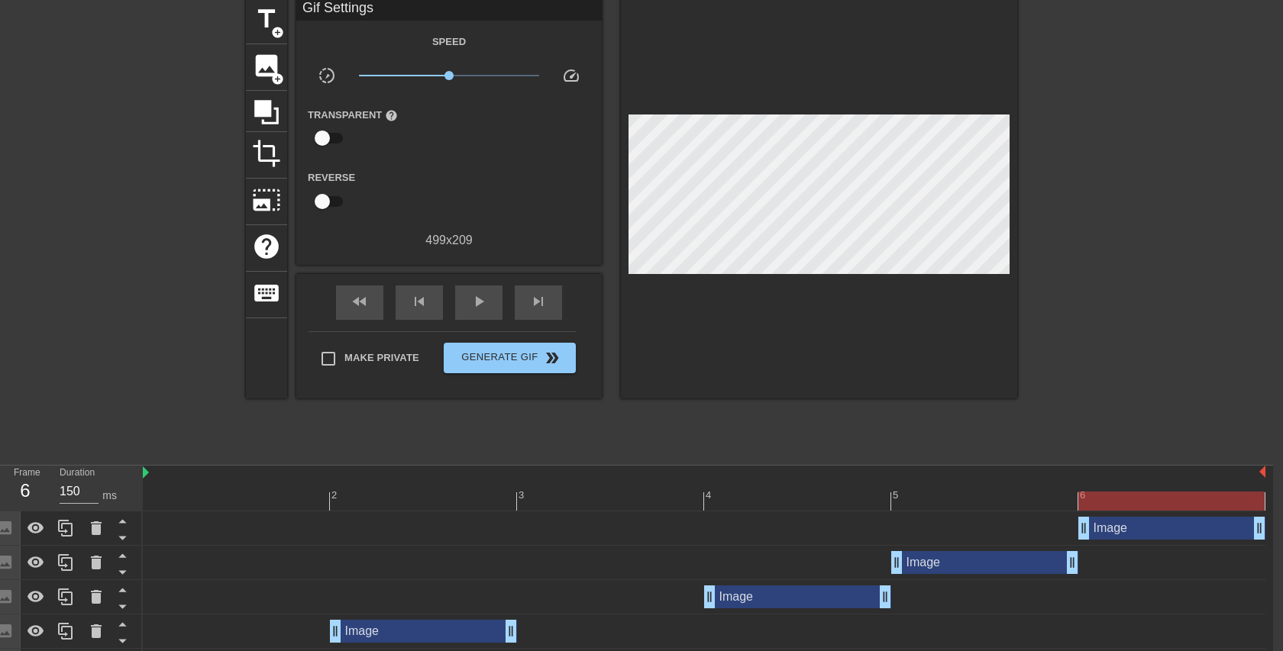
click at [1173, 489] on div "6" at bounding box center [1171, 490] width 187 height 19
click at [1177, 497] on div at bounding box center [1171, 501] width 186 height 19
click at [1165, 483] on div "6" at bounding box center [1171, 490] width 187 height 19
drag, startPoint x: 145, startPoint y: 473, endPoint x: 159, endPoint y: 473, distance: 13.7
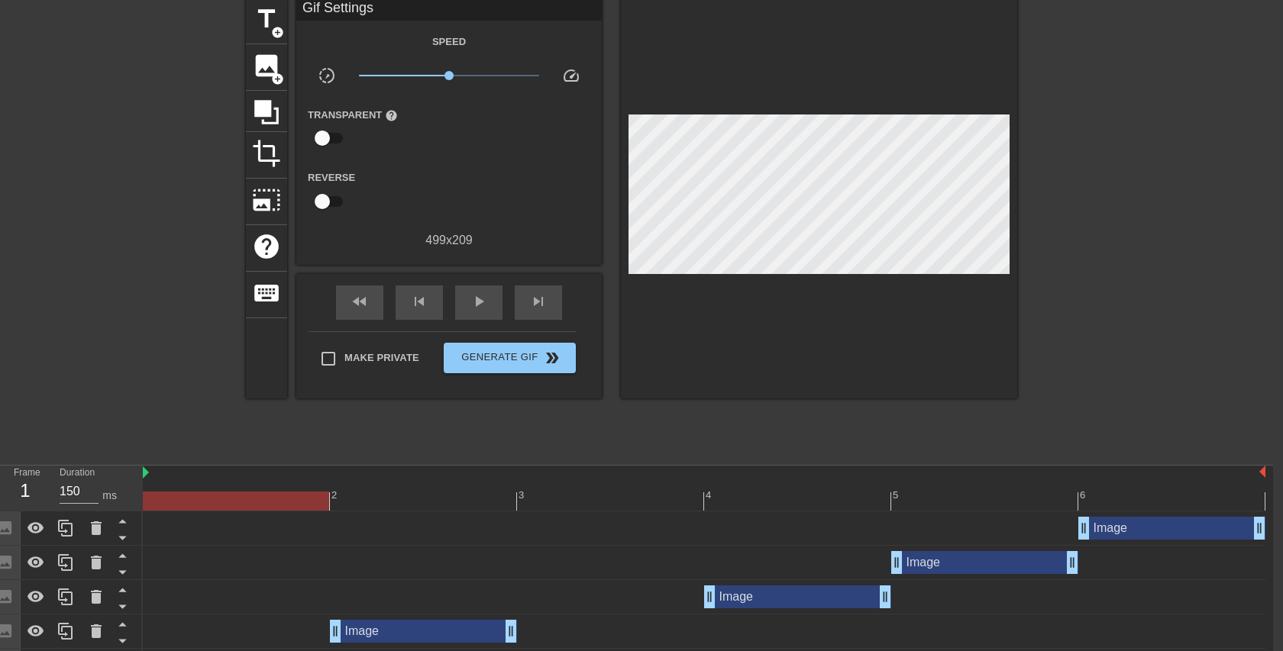
click at [233, 490] on div at bounding box center [236, 490] width 187 height 19
click at [1212, 490] on div "6" at bounding box center [1171, 490] width 187 height 19
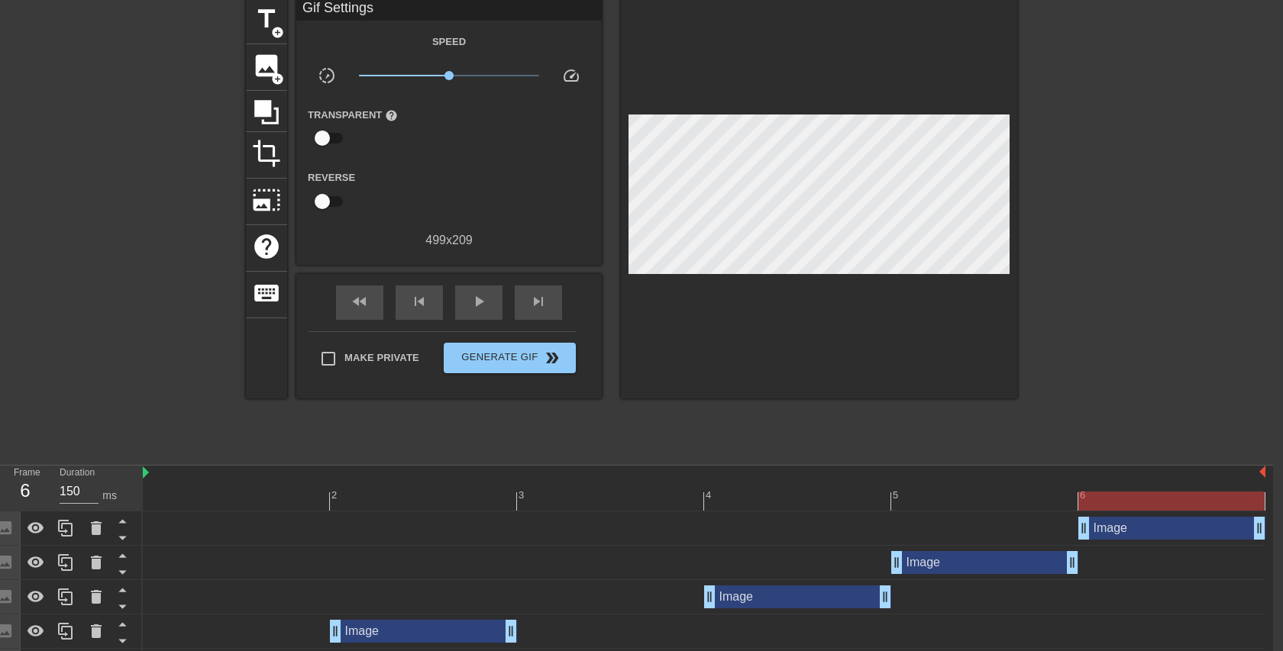
click at [1088, 287] on div at bounding box center [1150, 227] width 229 height 458
click at [543, 366] on span "double_arrow" at bounding box center [552, 358] width 18 height 18
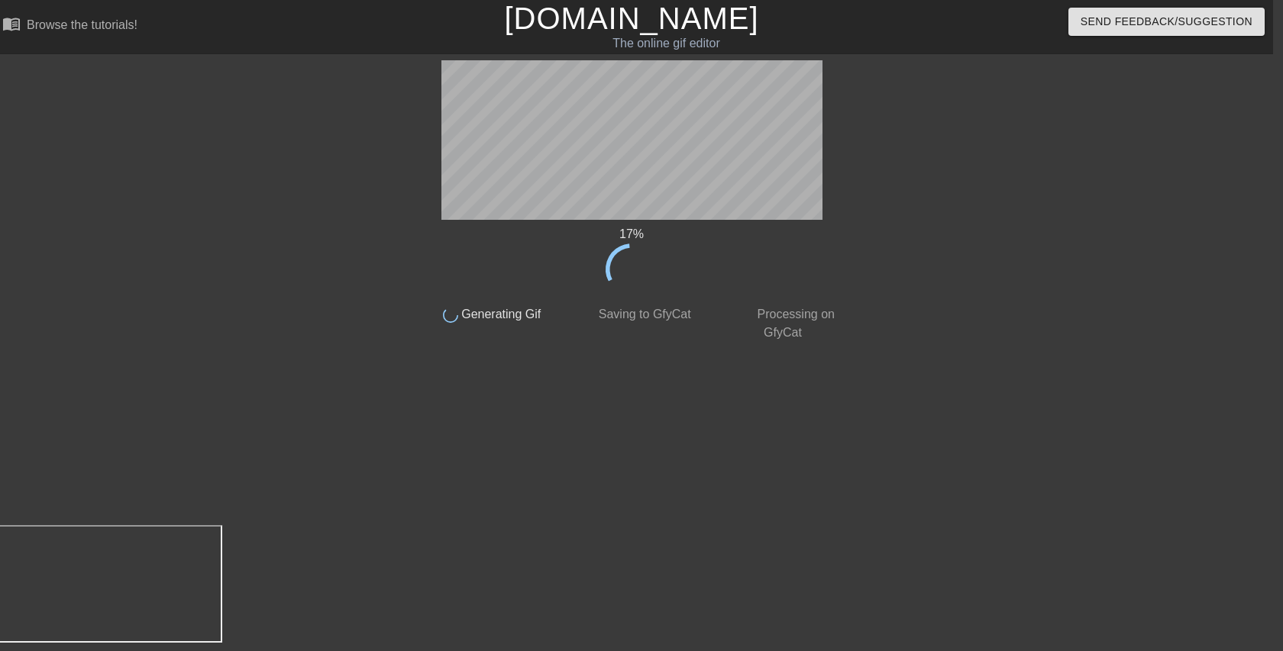
scroll to position [0, 10]
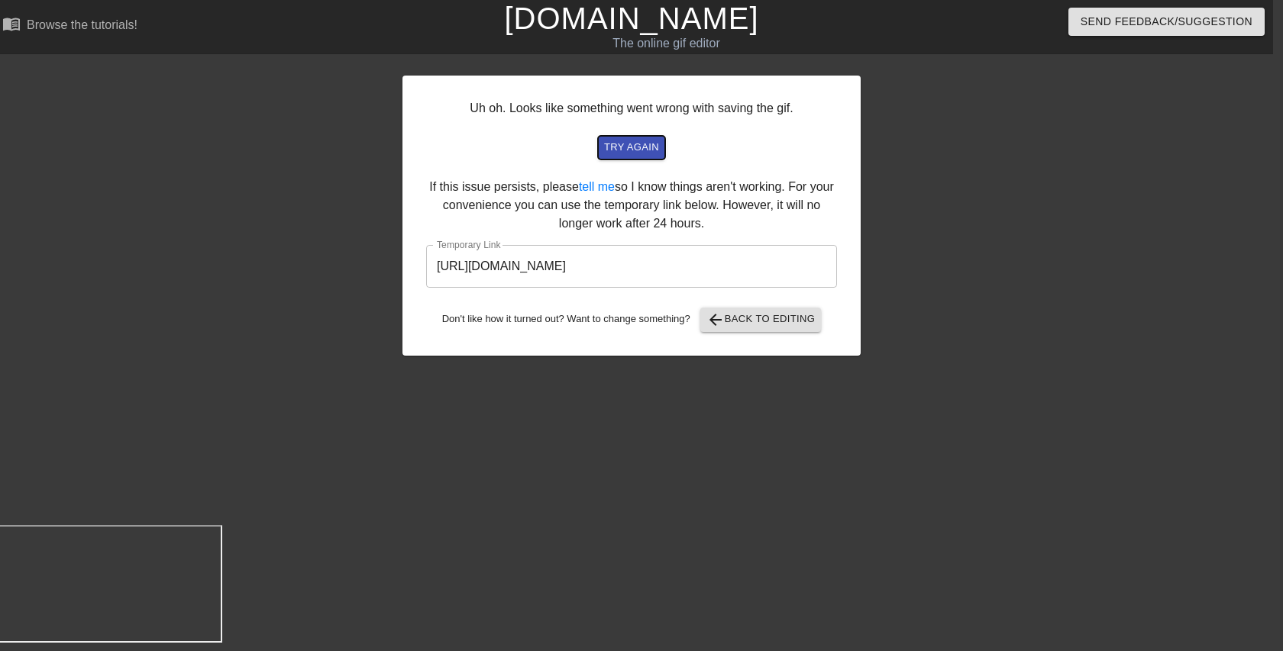
click at [620, 157] on button "try again" at bounding box center [631, 148] width 67 height 24
click at [710, 276] on input "[URL][DOMAIN_NAME]" at bounding box center [631, 266] width 411 height 43
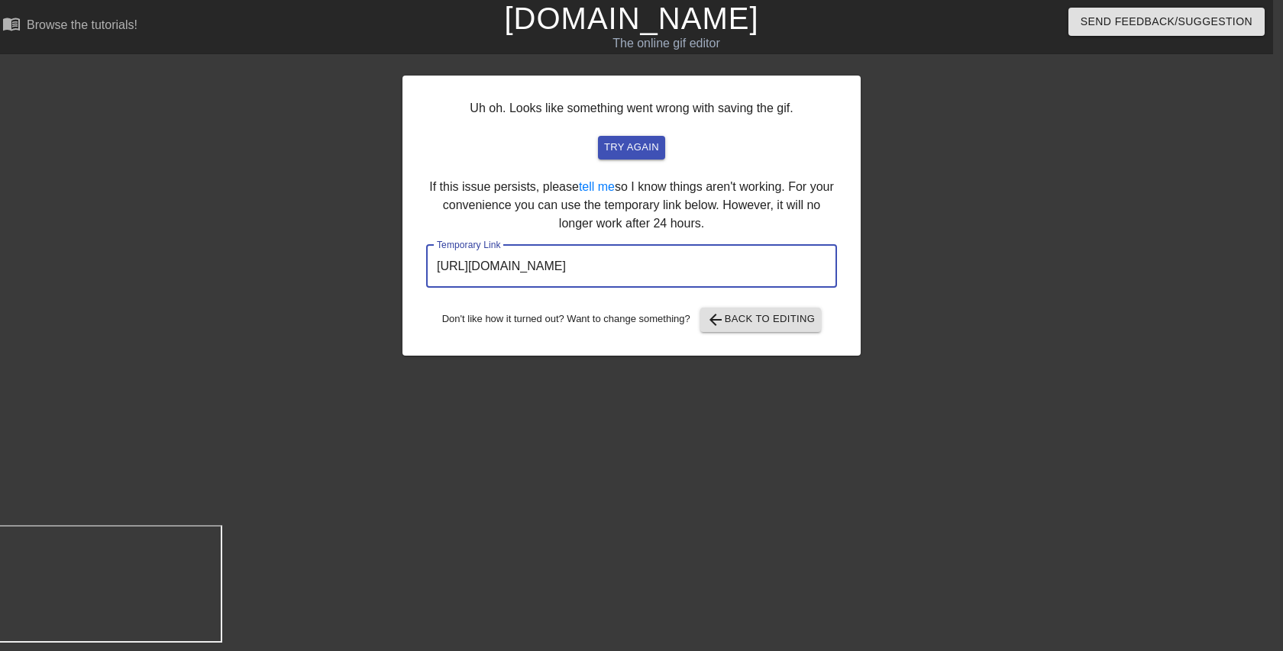
click at [732, 264] on input "[URL][DOMAIN_NAME]" at bounding box center [631, 266] width 411 height 43
